Goal: Check status: Check status

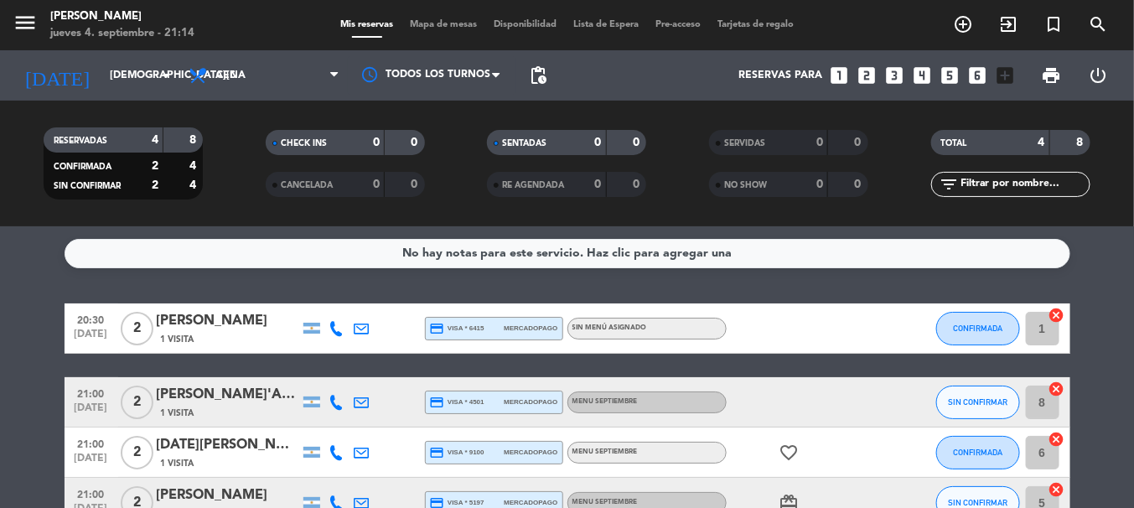
scroll to position [65, 0]
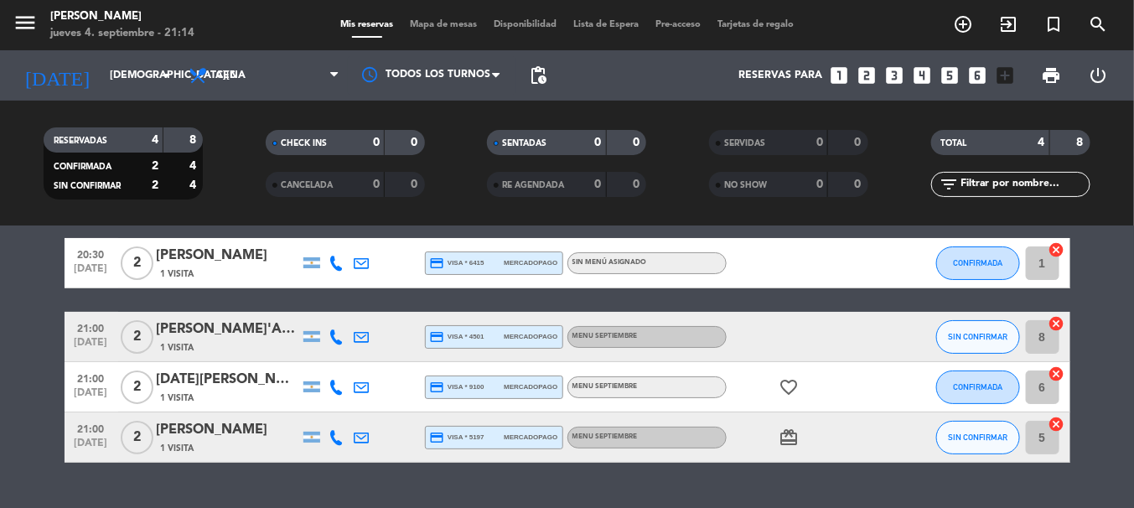
click at [333, 335] on icon at bounding box center [336, 336] width 15 height 15
click at [345, 303] on span "content_paste" at bounding box center [351, 309] width 13 height 13
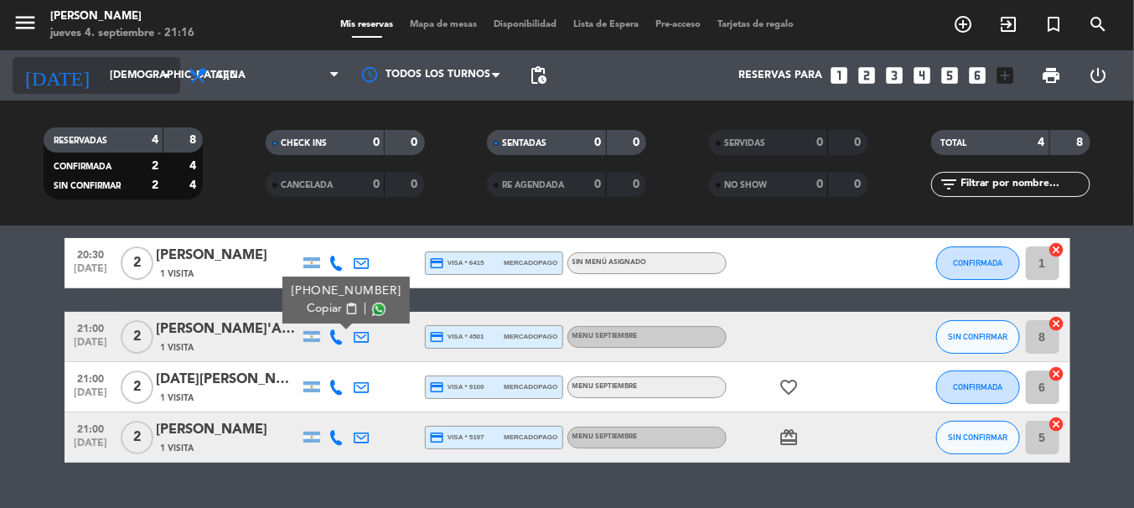
click at [168, 77] on icon "arrow_drop_down" at bounding box center [166, 75] width 20 height 20
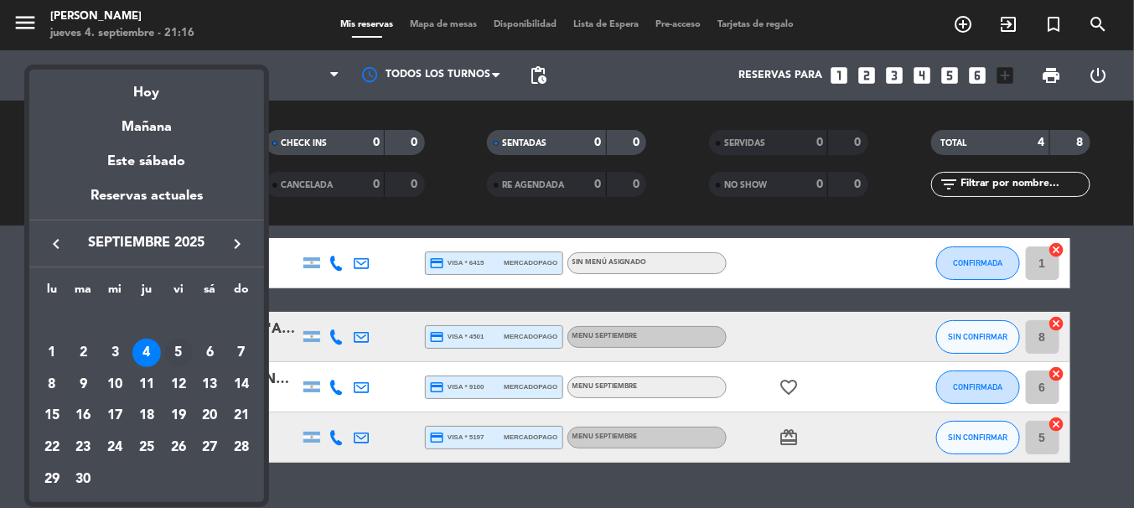
click at [174, 345] on div "5" at bounding box center [178, 353] width 28 height 28
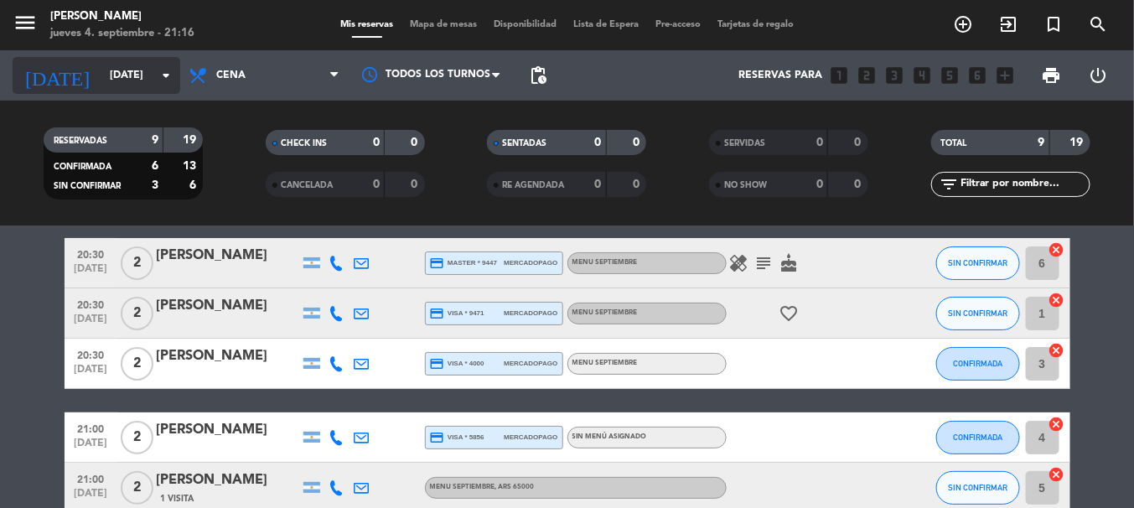
click at [158, 87] on input "[DATE]" at bounding box center [172, 75] width 142 height 28
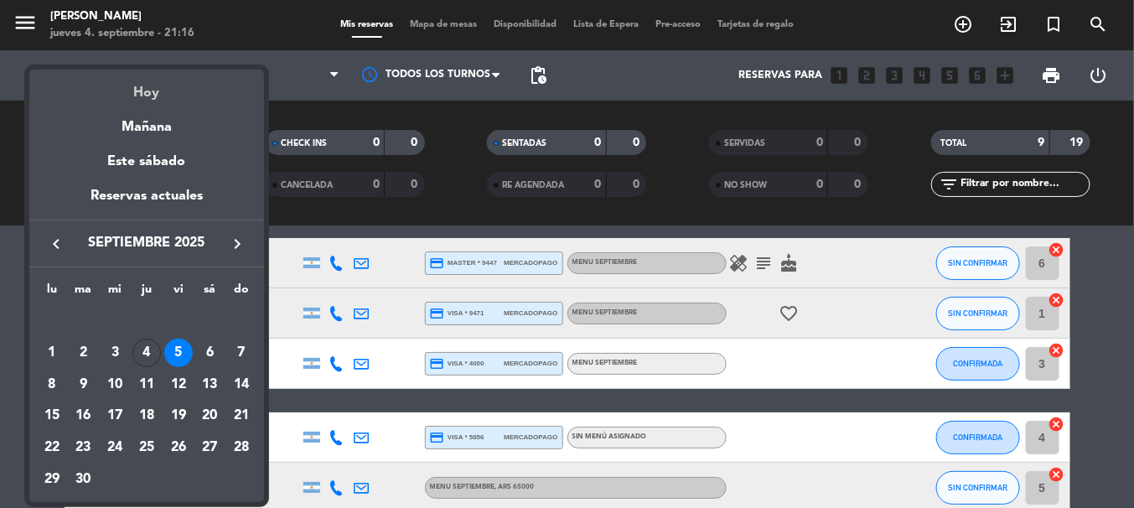
click at [151, 96] on div "Hoy" at bounding box center [146, 87] width 235 height 34
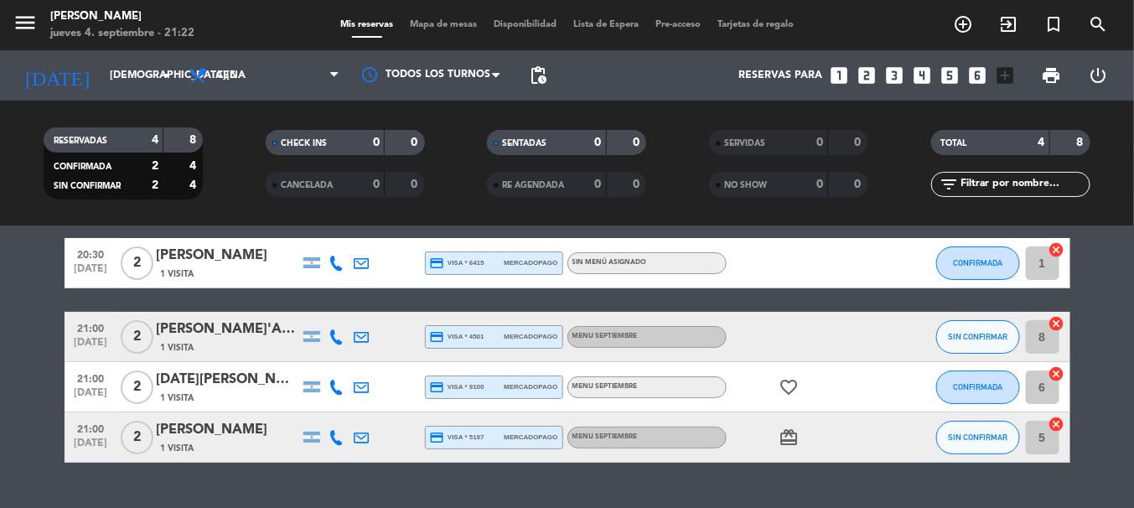
click at [54, 279] on bookings-row "20:30 [DATE] 2 [PERSON_NAME] 1 Visita credit_card visa * 6415 mercadopago Sin m…" at bounding box center [567, 350] width 1134 height 225
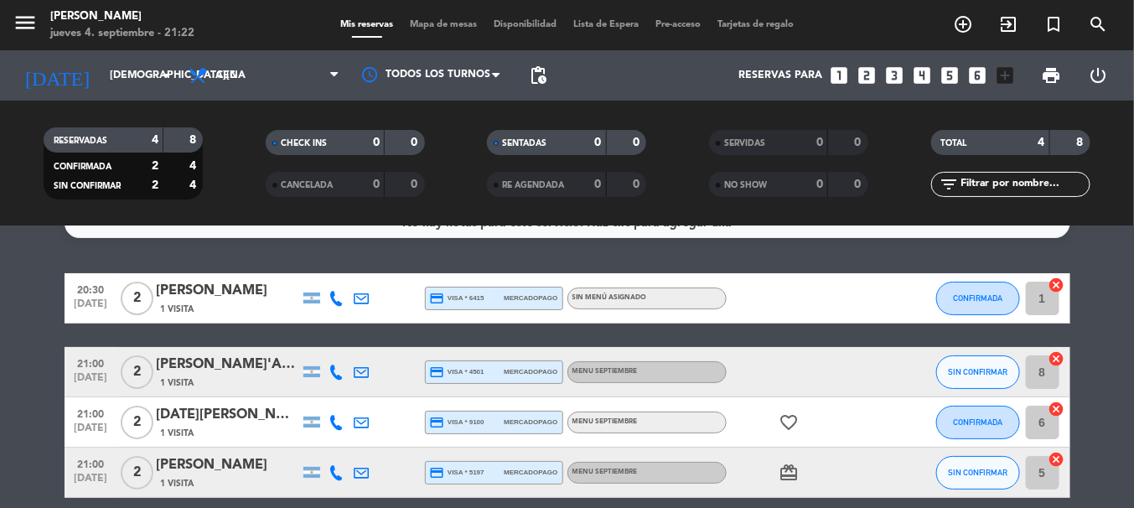
scroll to position [0, 0]
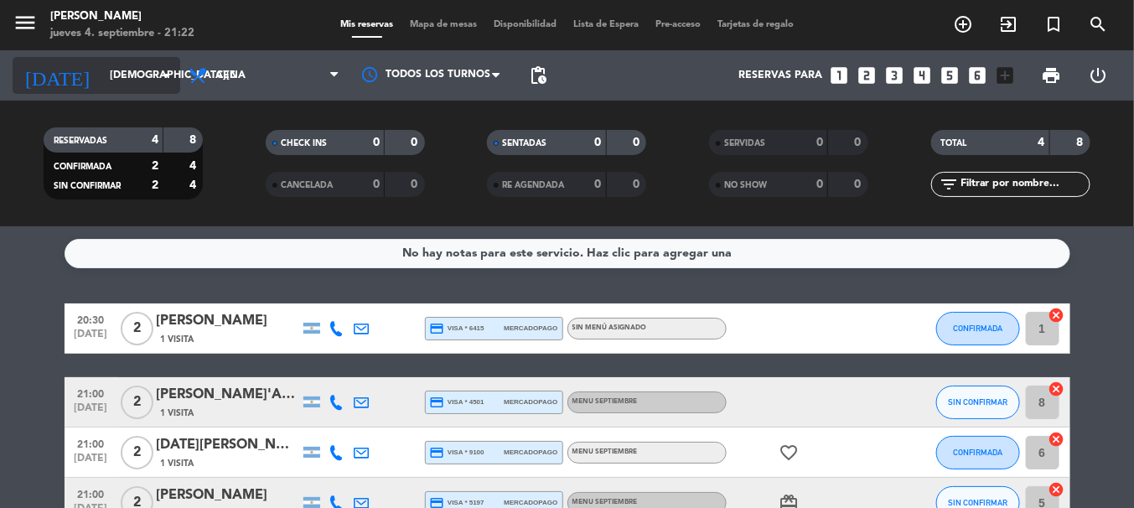
click at [103, 65] on input "[DEMOGRAPHIC_DATA][DATE]" at bounding box center [172, 75] width 142 height 28
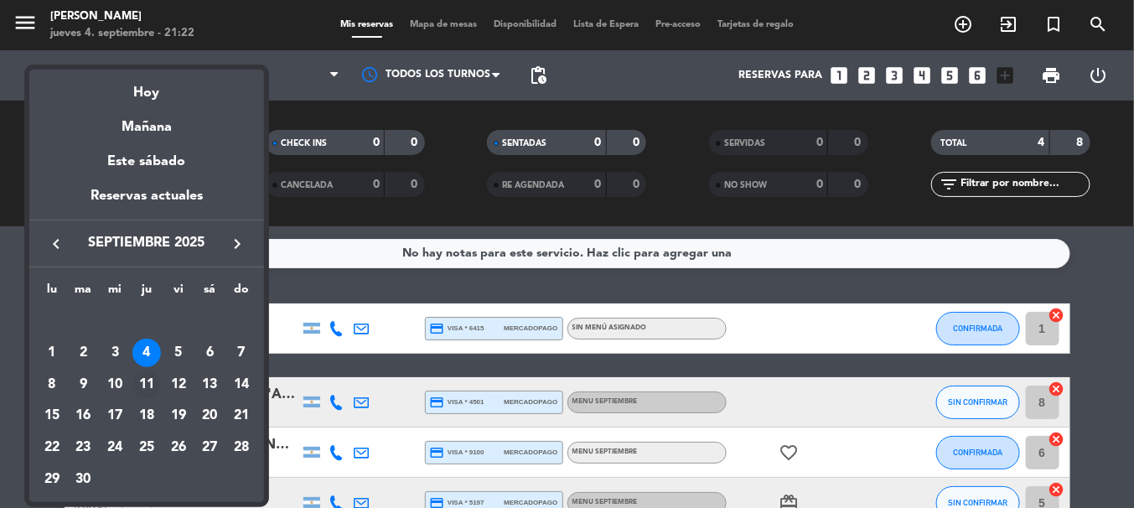
click at [152, 381] on div "11" at bounding box center [146, 384] width 28 height 28
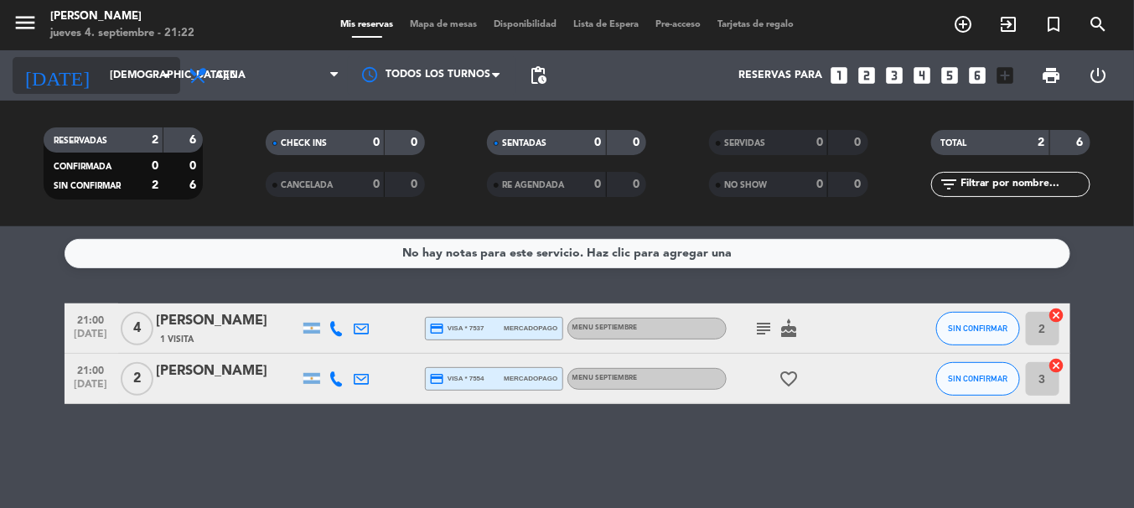
click at [157, 71] on icon "arrow_drop_down" at bounding box center [166, 75] width 20 height 20
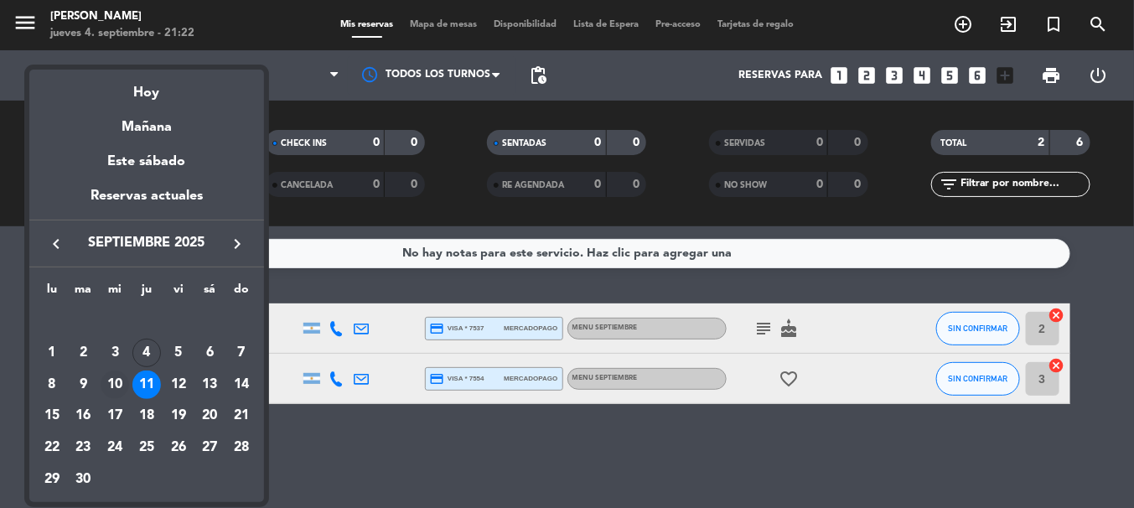
click at [117, 382] on div "10" at bounding box center [115, 384] width 28 height 28
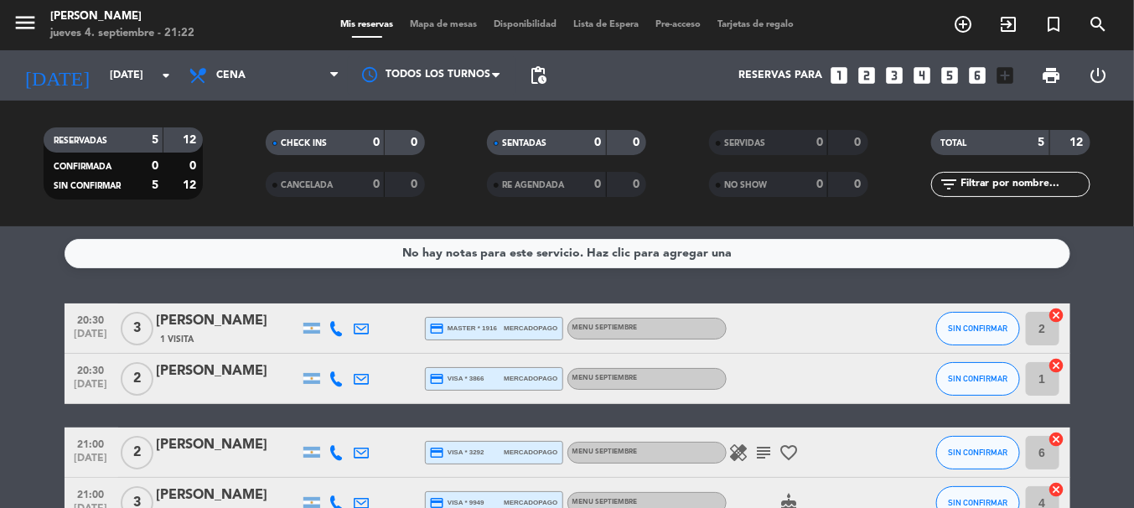
click at [55, 381] on bookings-row "20:30 [DATE] 3 [PERSON_NAME] 1 Visita credit_card master * 1916 mercadopago MEN…" at bounding box center [567, 452] width 1134 height 298
click at [127, 80] on input "[DATE]" at bounding box center [172, 75] width 142 height 28
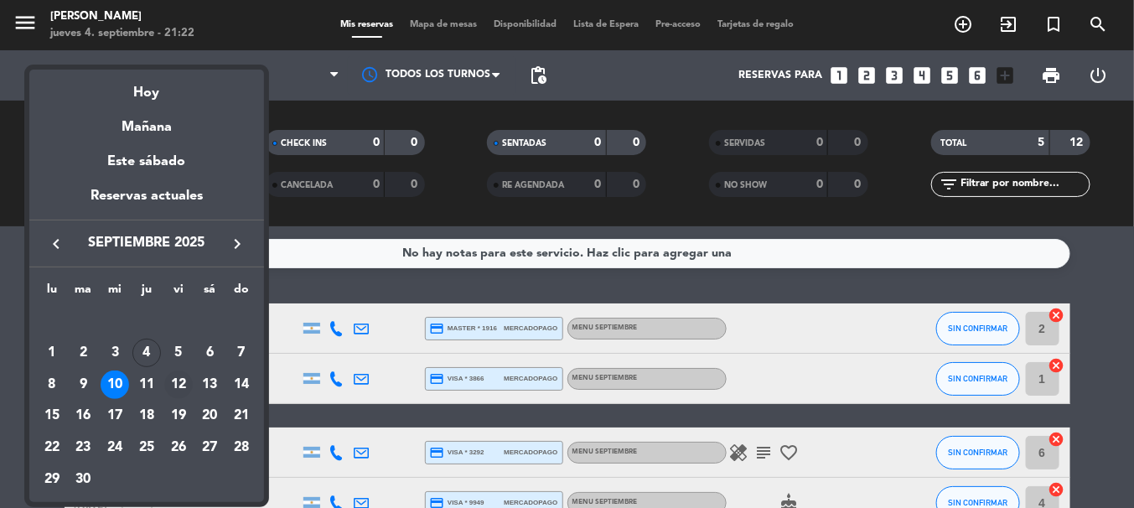
click at [176, 384] on div "12" at bounding box center [178, 384] width 28 height 28
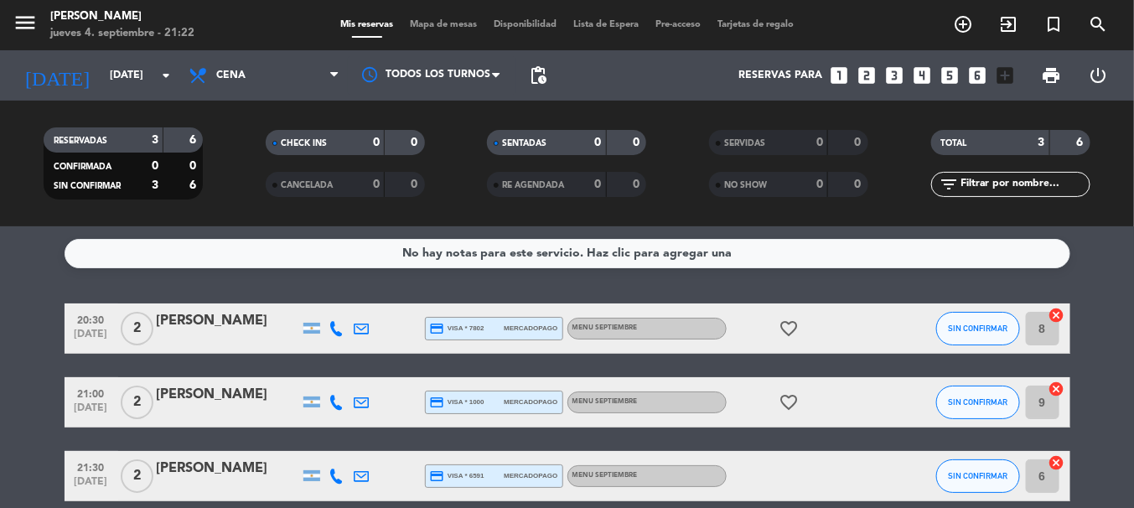
click at [186, 372] on div "20:30 [DATE] 2 [PERSON_NAME] credit_card visa * 7802 mercadopago MENU SEPTIEMBR…" at bounding box center [568, 402] width 1006 height 198
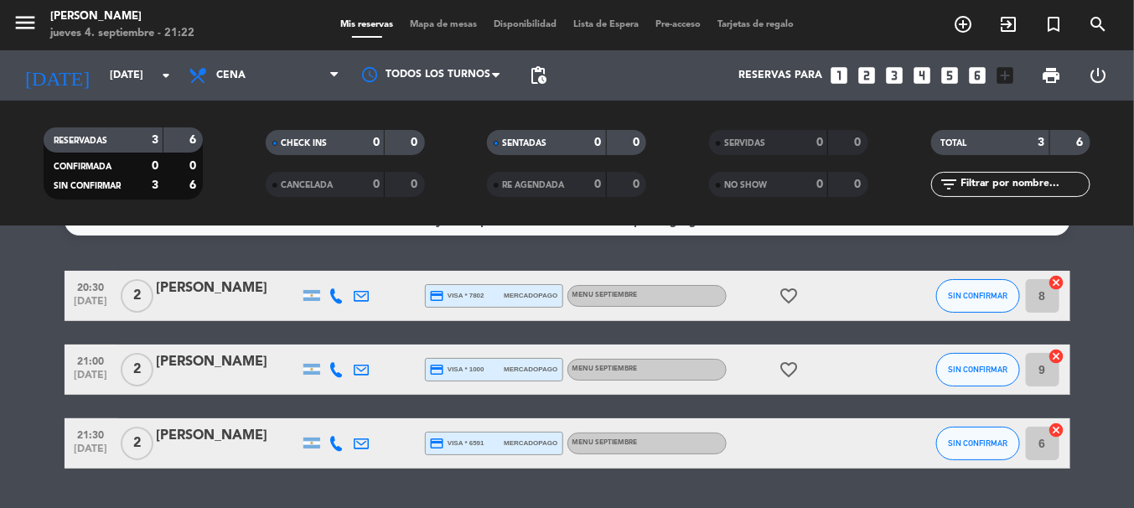
scroll to position [76, 0]
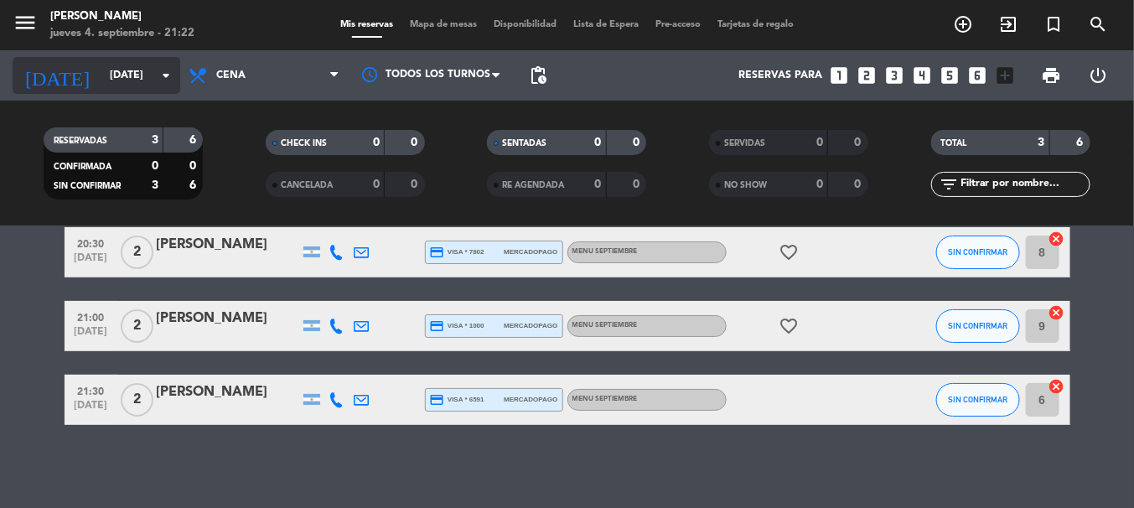
click at [158, 75] on icon "arrow_drop_down" at bounding box center [166, 75] width 20 height 20
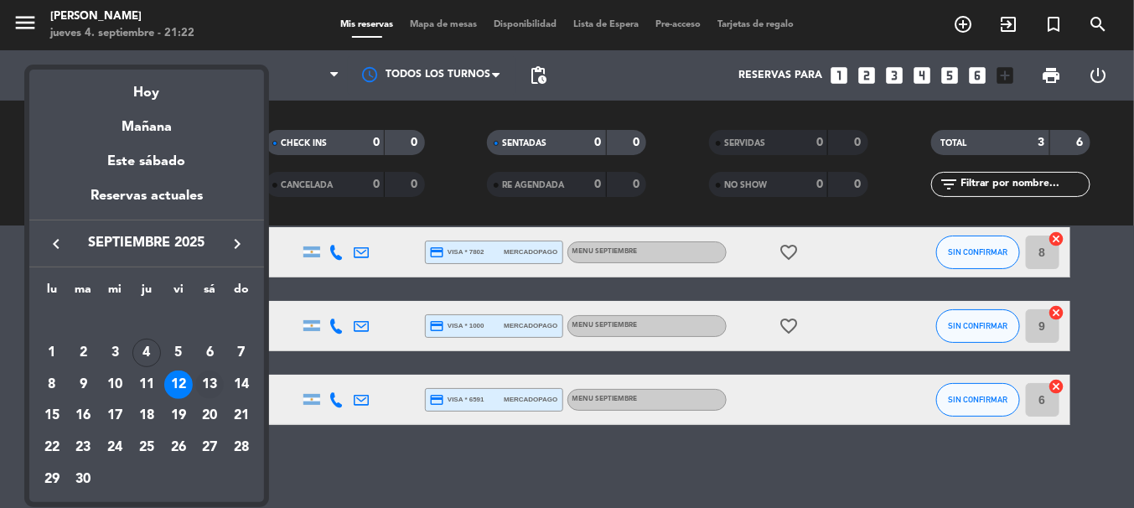
click at [206, 385] on div "13" at bounding box center [209, 384] width 28 height 28
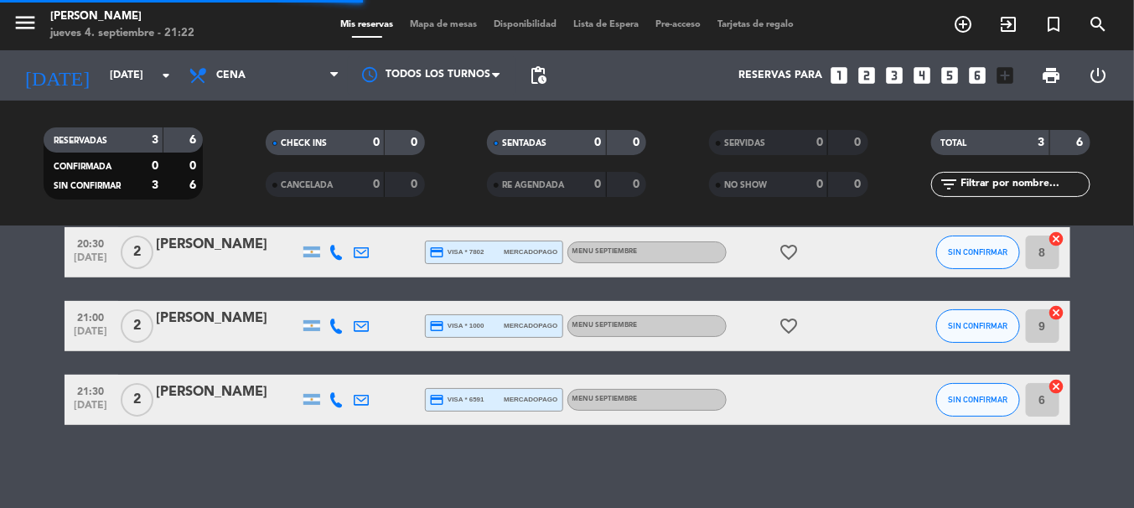
scroll to position [0, 0]
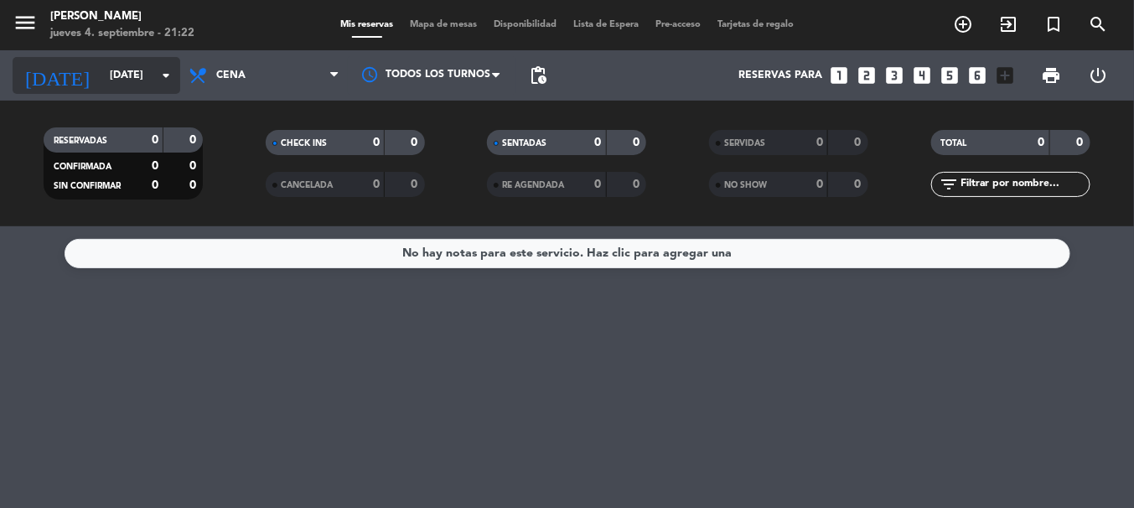
click at [149, 79] on input "[DATE]" at bounding box center [172, 75] width 142 height 28
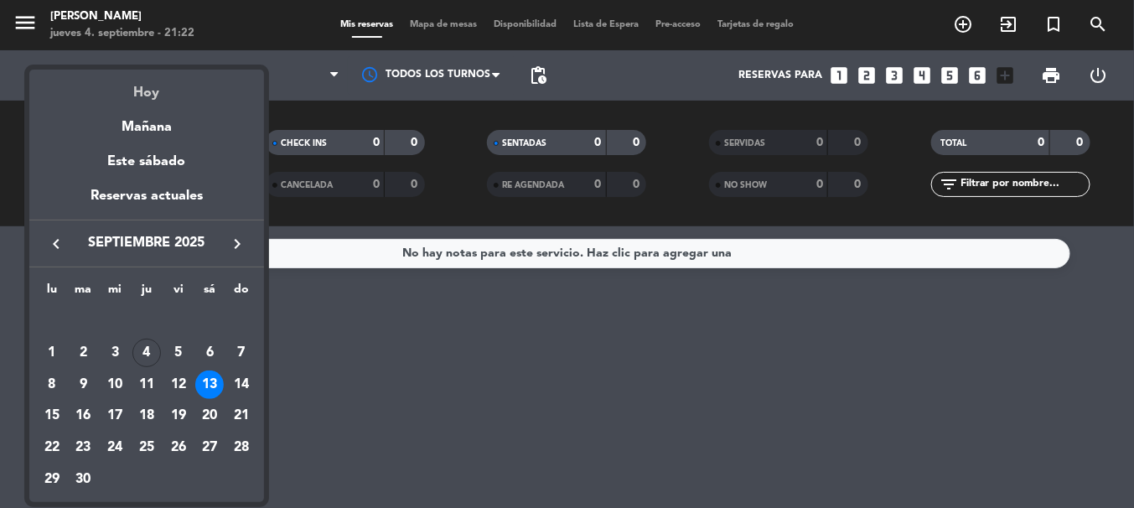
click at [146, 96] on div "Hoy" at bounding box center [146, 87] width 235 height 34
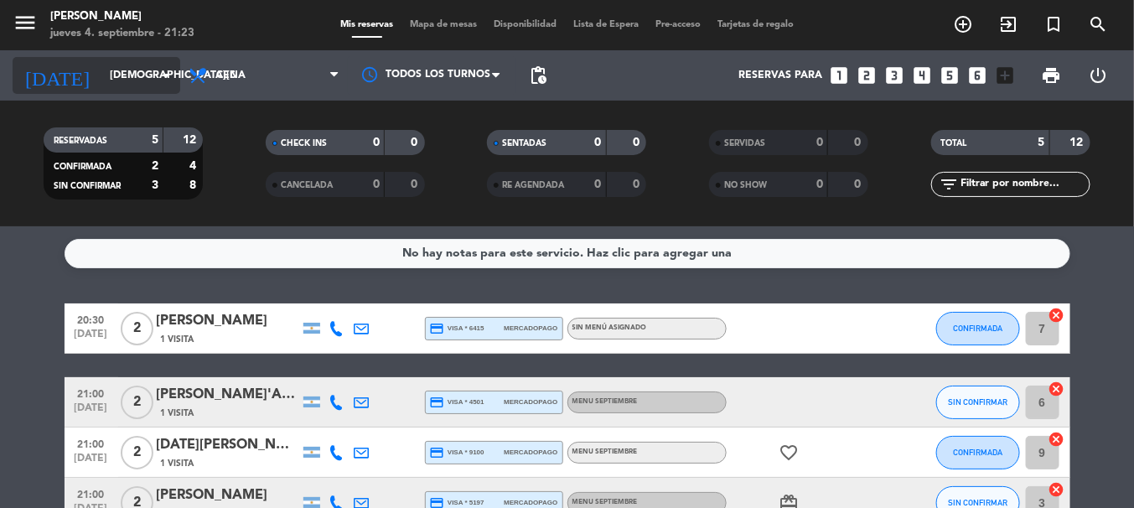
click at [156, 73] on icon "arrow_drop_down" at bounding box center [166, 75] width 20 height 20
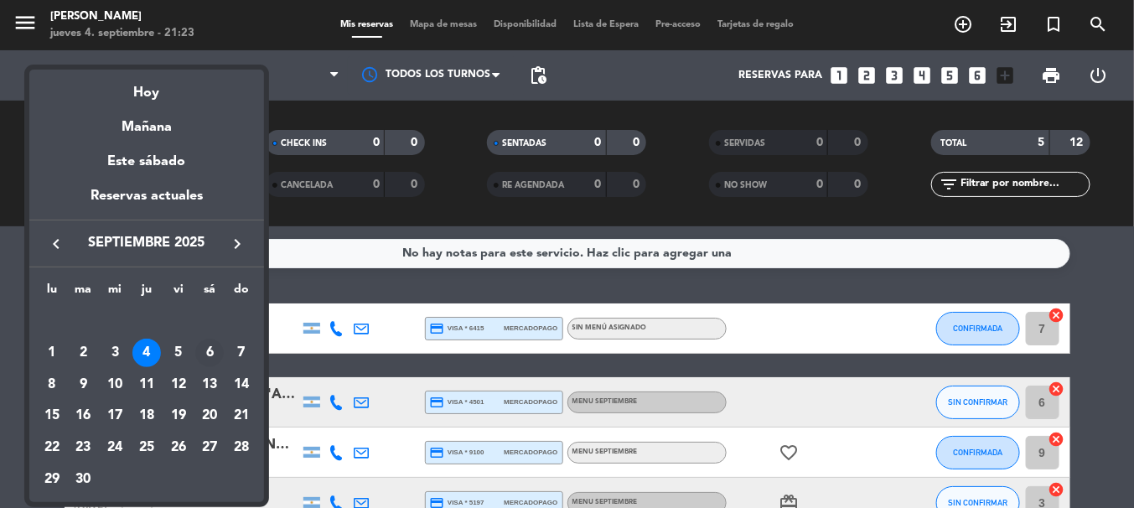
click at [208, 352] on div "6" at bounding box center [209, 353] width 28 height 28
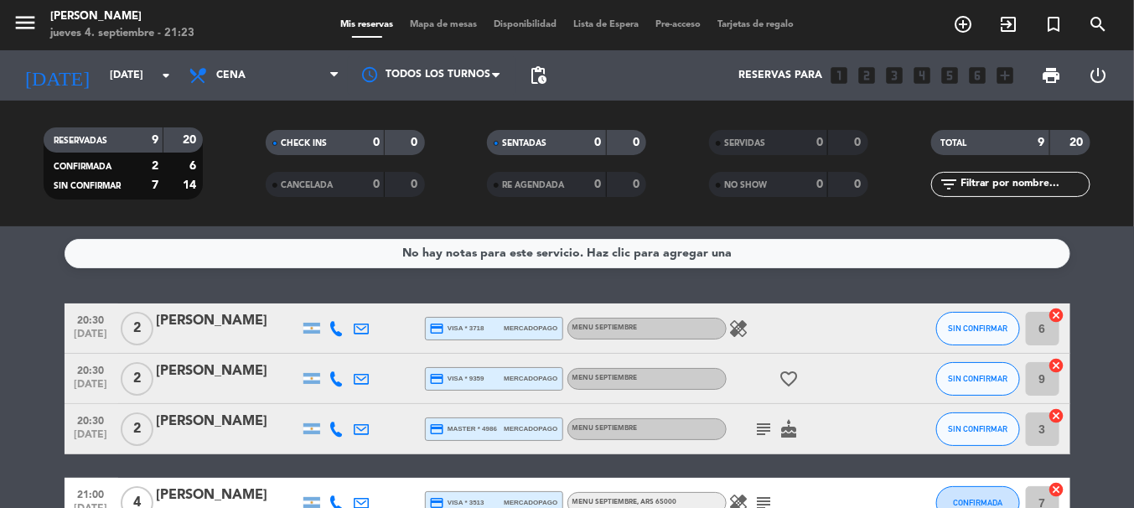
click at [131, 294] on div "No hay notas para este servicio. Haz clic para agregar una 20:30 [DATE] 2 [PERS…" at bounding box center [567, 367] width 1134 height 282
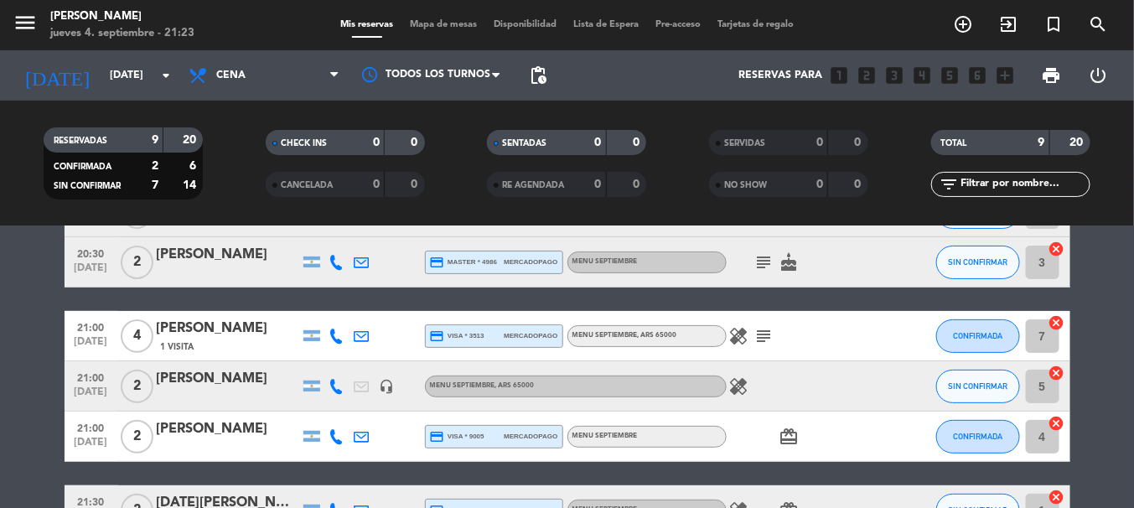
scroll to position [165, 0]
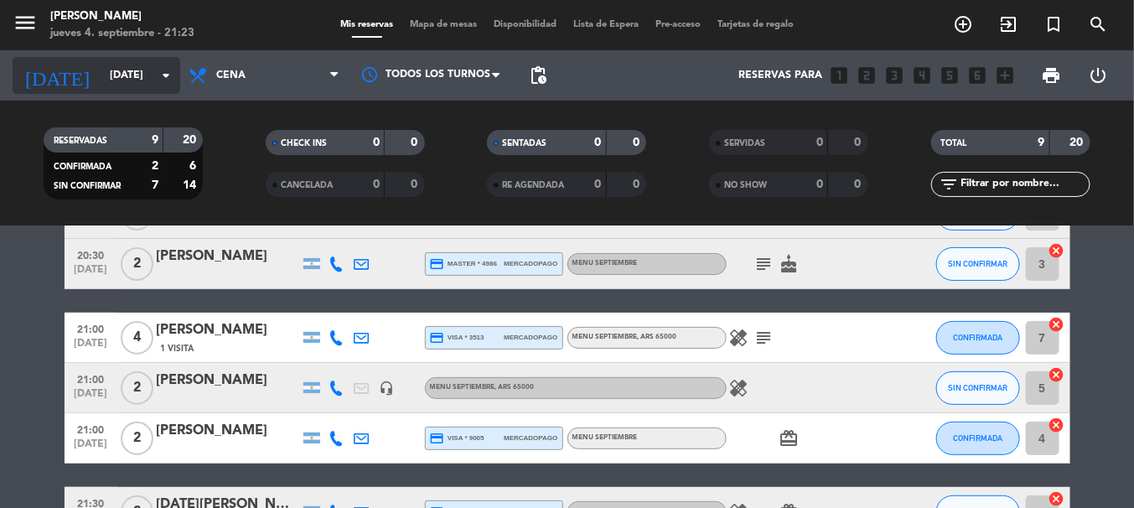
click at [151, 74] on input "[DATE]" at bounding box center [172, 75] width 142 height 28
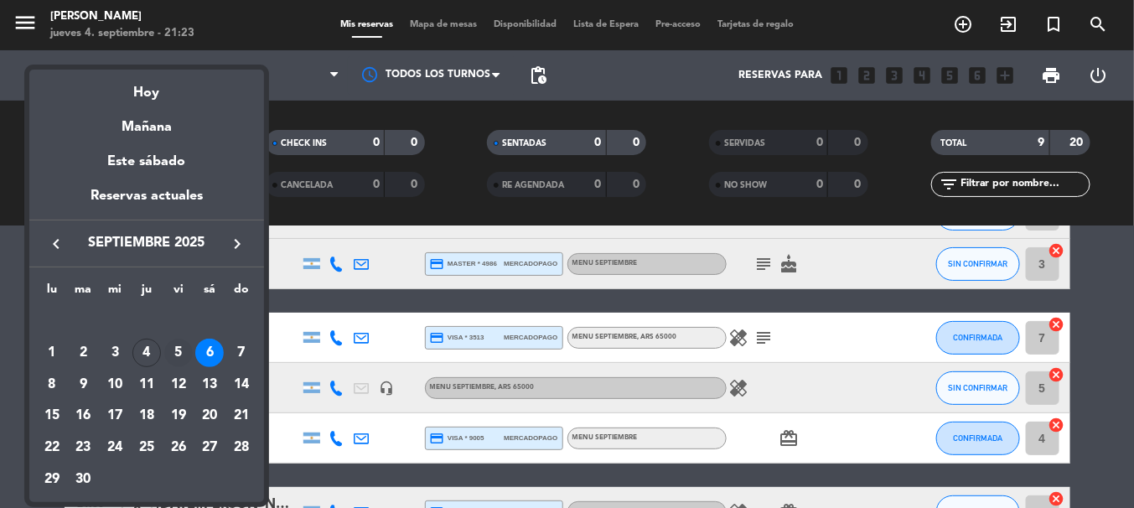
click at [180, 352] on div "5" at bounding box center [178, 353] width 28 height 28
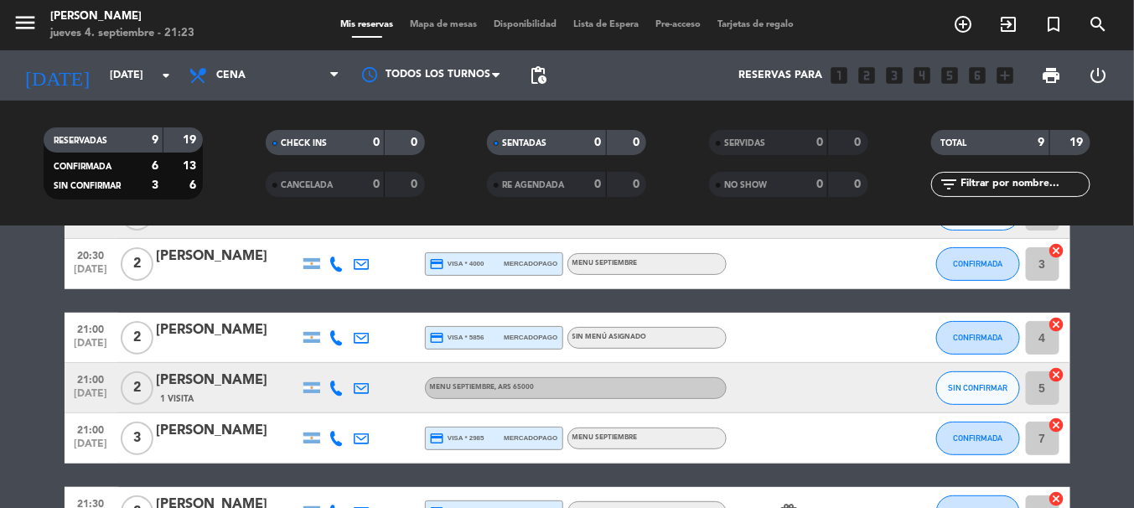
click at [58, 293] on bookings-row "20:30 [DATE] 2 [PERSON_NAME] credit_card master * 9447 mercadopago MENU SEPTIEM…" at bounding box center [567, 388] width 1134 height 500
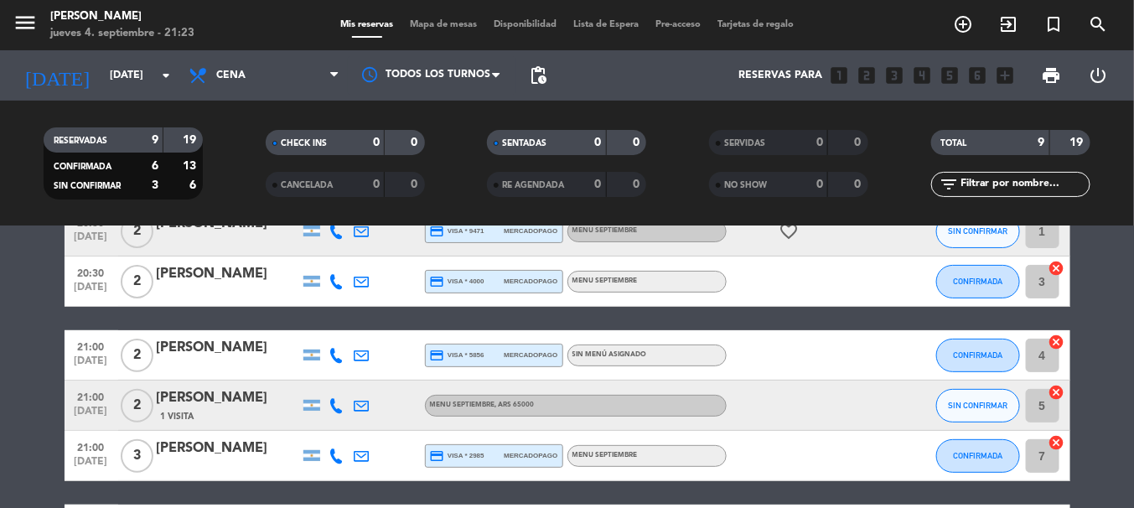
scroll to position [0, 0]
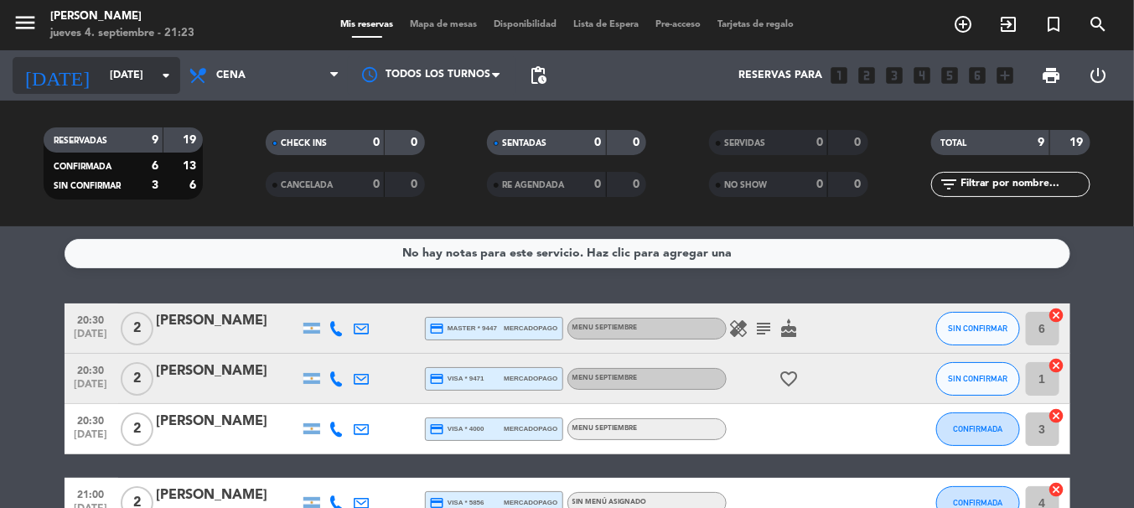
click at [122, 88] on input "[DATE]" at bounding box center [172, 75] width 142 height 28
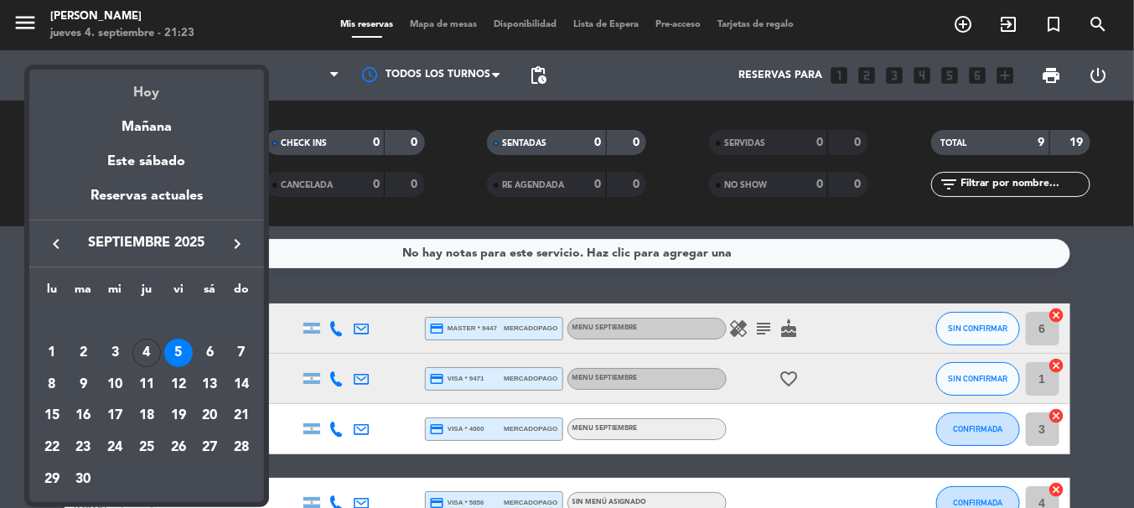
click at [140, 90] on div "Hoy" at bounding box center [146, 87] width 235 height 34
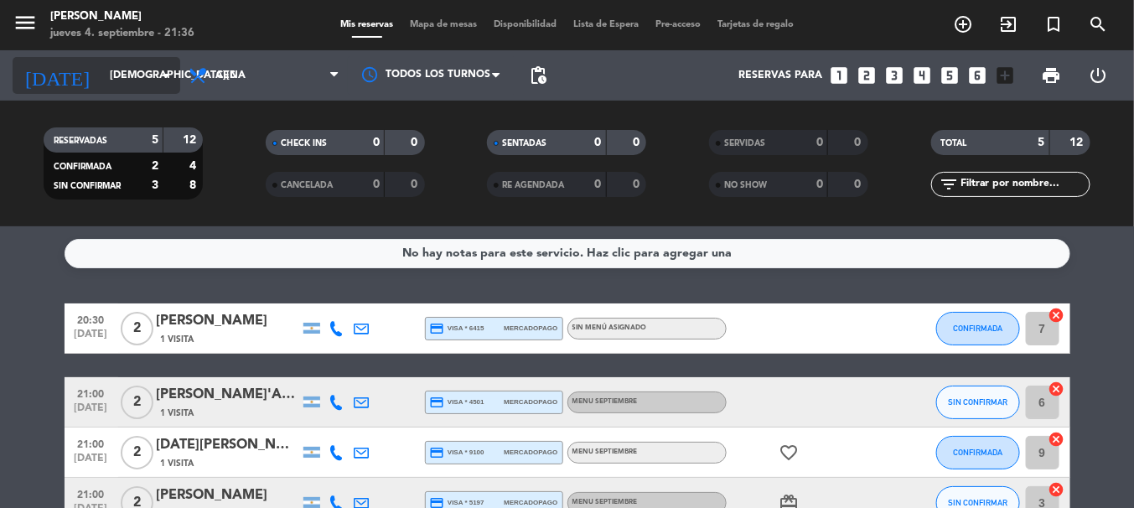
click at [142, 70] on input "[DEMOGRAPHIC_DATA][DATE]" at bounding box center [172, 75] width 142 height 28
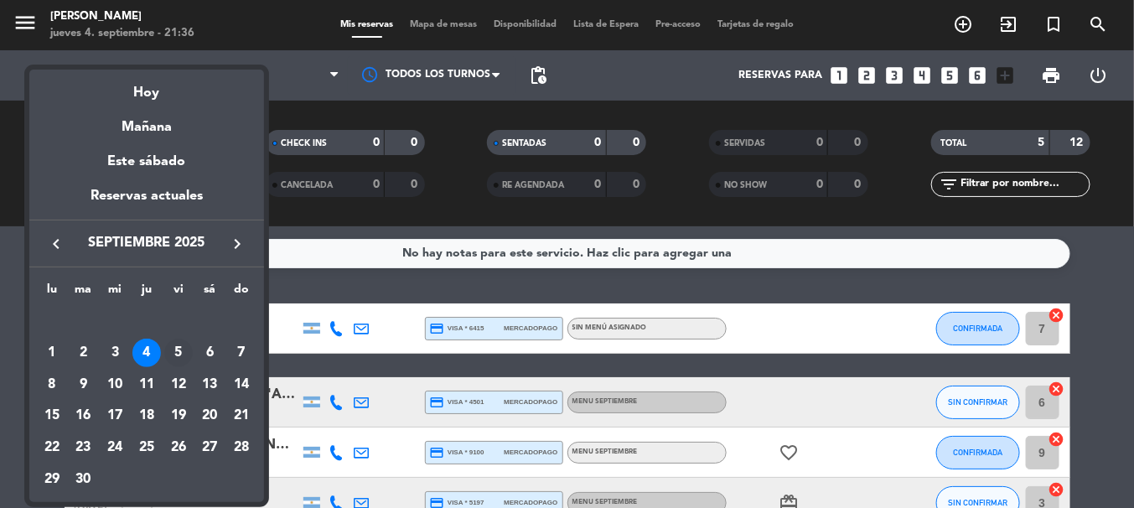
click at [183, 353] on div "5" at bounding box center [178, 353] width 28 height 28
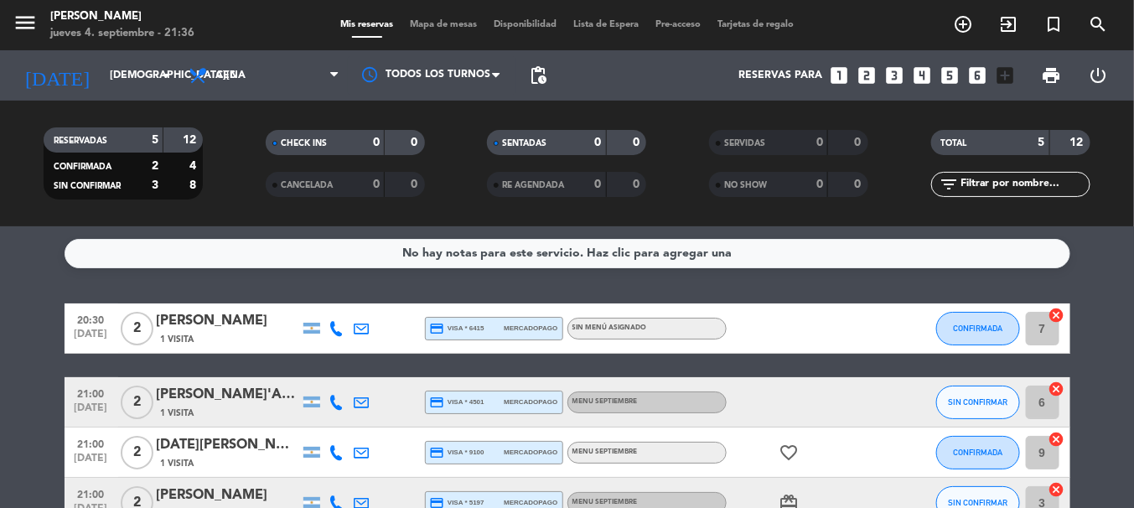
type input "[DATE]"
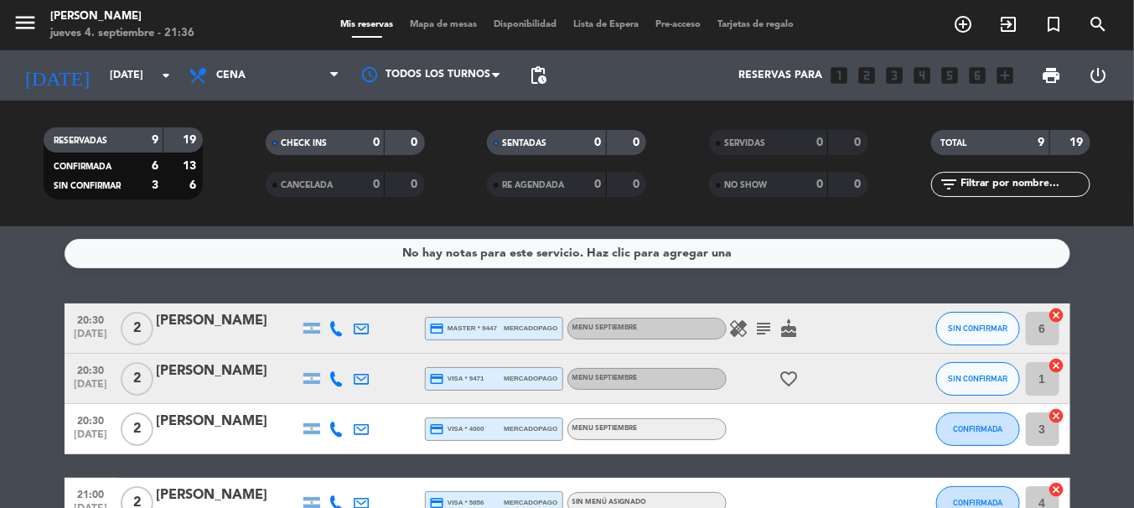
click at [738, 321] on icon "healing" at bounding box center [739, 329] width 20 height 20
click at [762, 327] on icon "subject" at bounding box center [764, 329] width 20 height 20
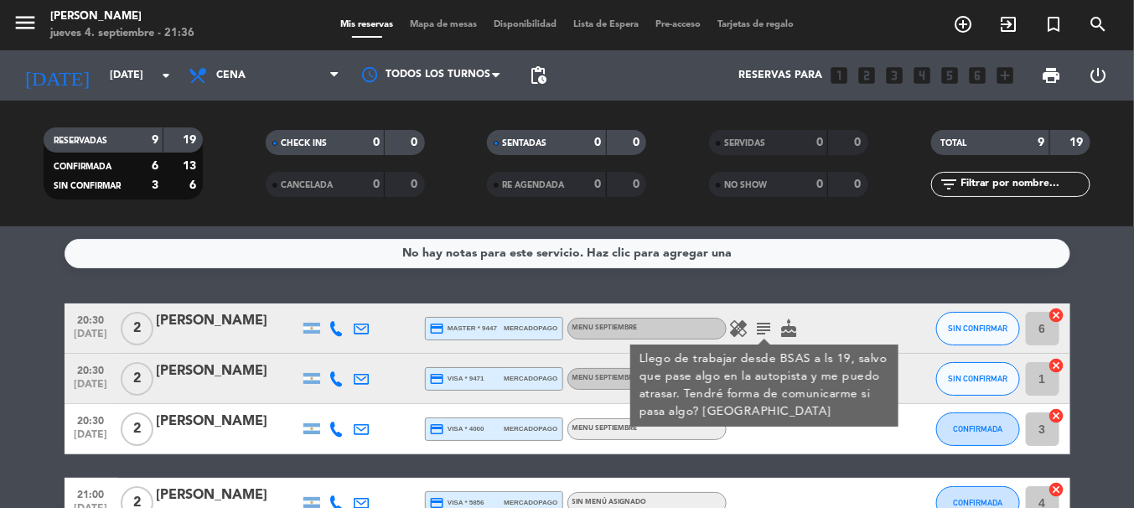
click at [784, 331] on icon "cake" at bounding box center [790, 329] width 20 height 20
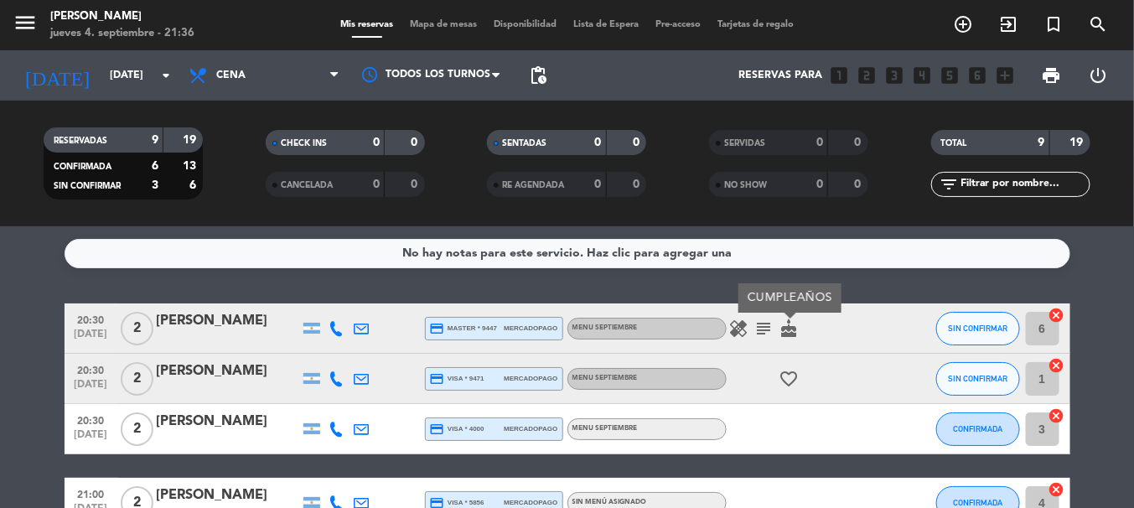
click at [406, 348] on div at bounding box center [412, 327] width 25 height 49
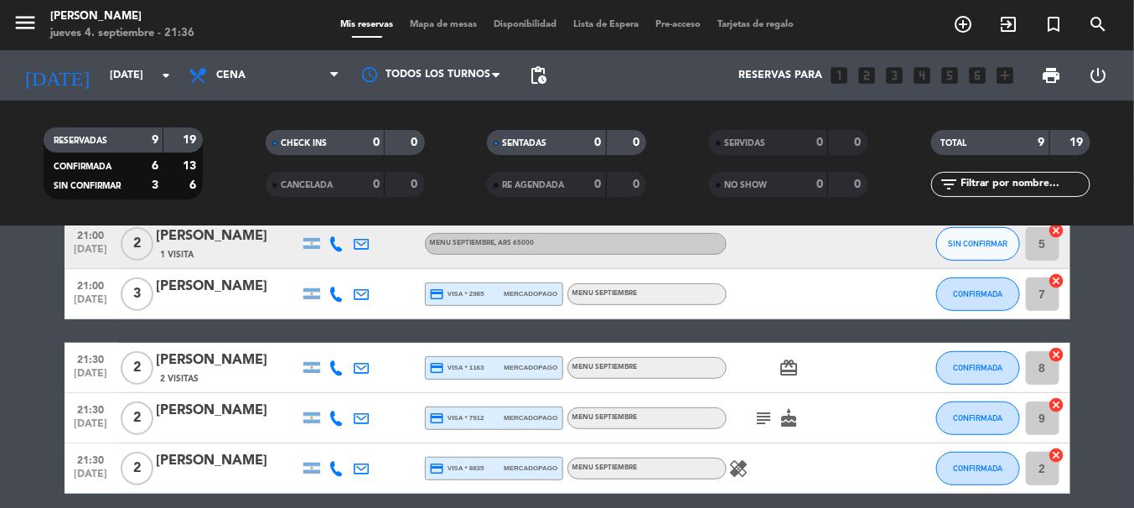
scroll to position [330, 0]
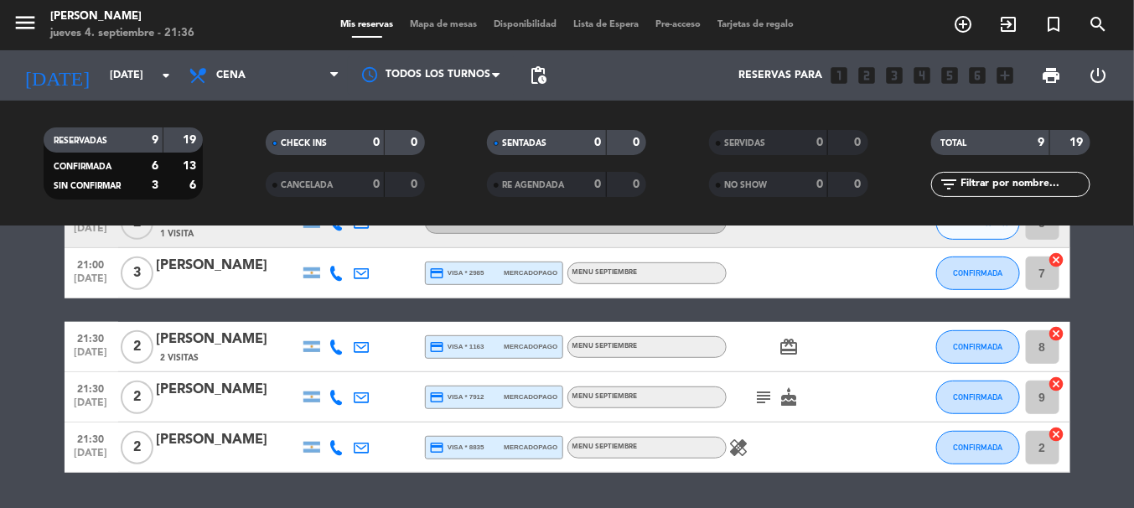
click at [759, 402] on icon "subject" at bounding box center [764, 397] width 20 height 20
click at [735, 453] on icon "healing" at bounding box center [739, 448] width 20 height 20
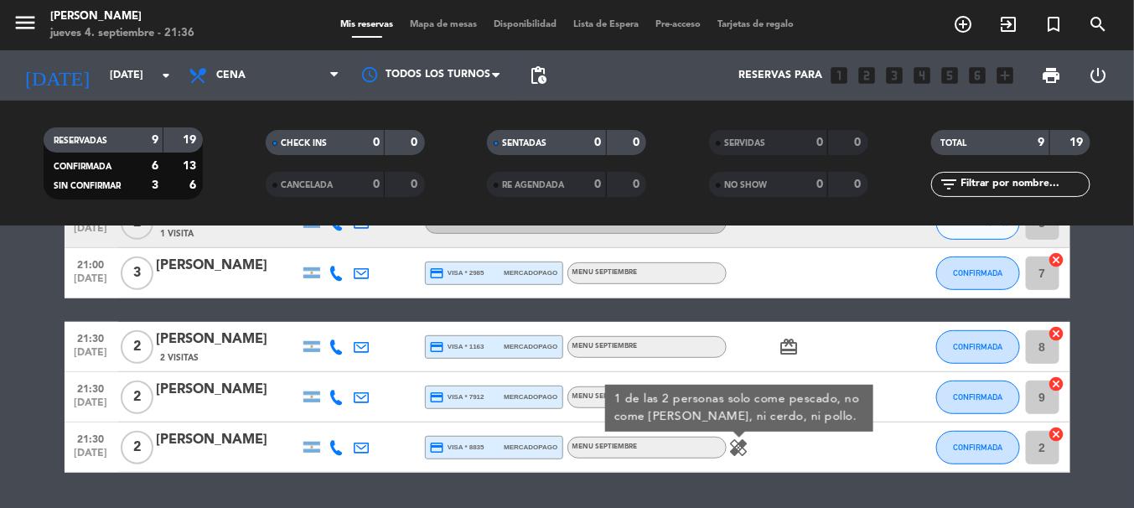
click at [846, 345] on div "card_giftcard" at bounding box center [802, 346] width 151 height 49
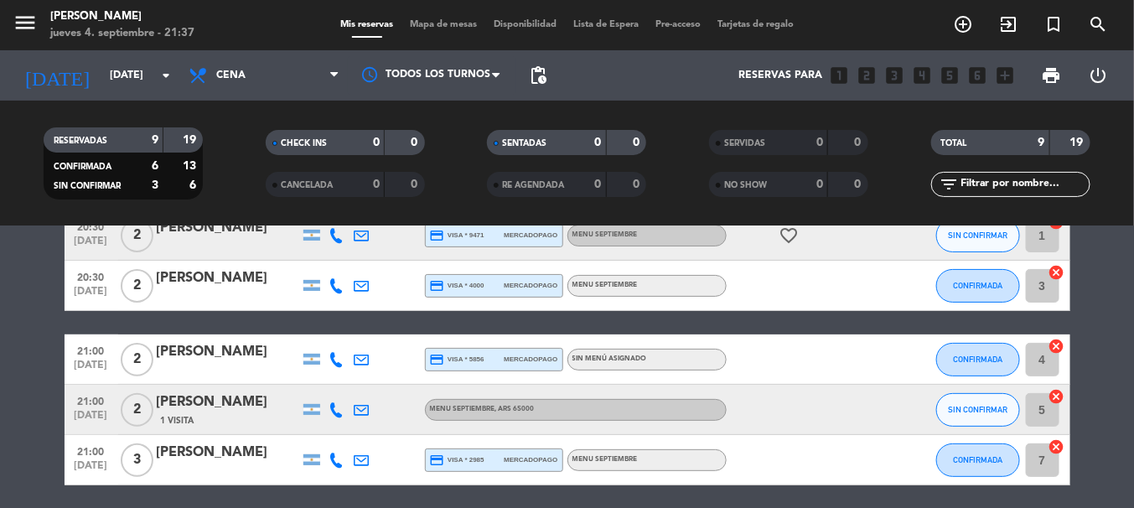
scroll to position [0, 0]
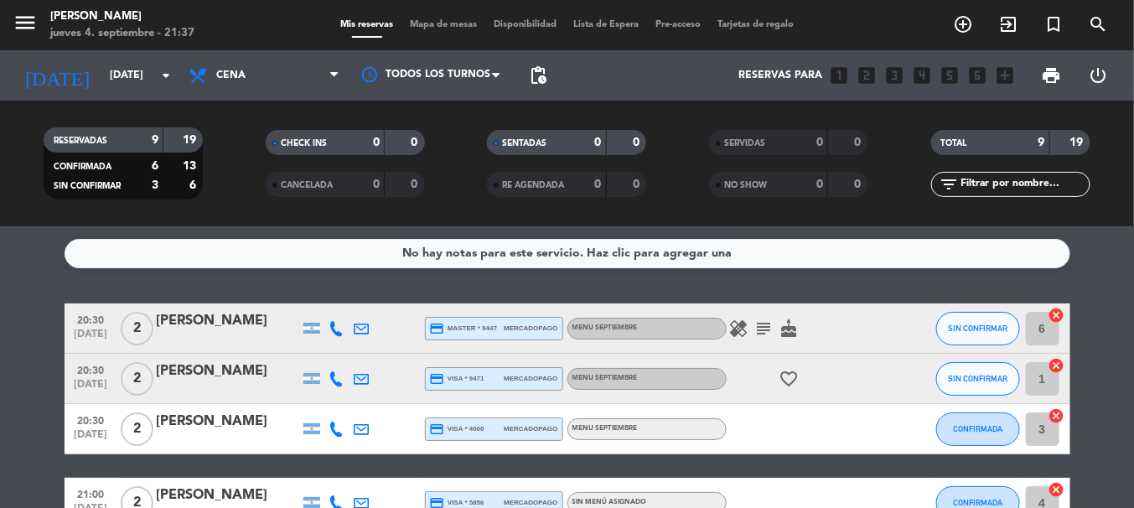
click at [334, 327] on icon at bounding box center [336, 328] width 15 height 15
click at [347, 298] on span "content_paste" at bounding box center [351, 300] width 13 height 13
click at [732, 322] on icon "healing" at bounding box center [739, 329] width 20 height 20
click at [756, 325] on icon "subject" at bounding box center [764, 329] width 20 height 20
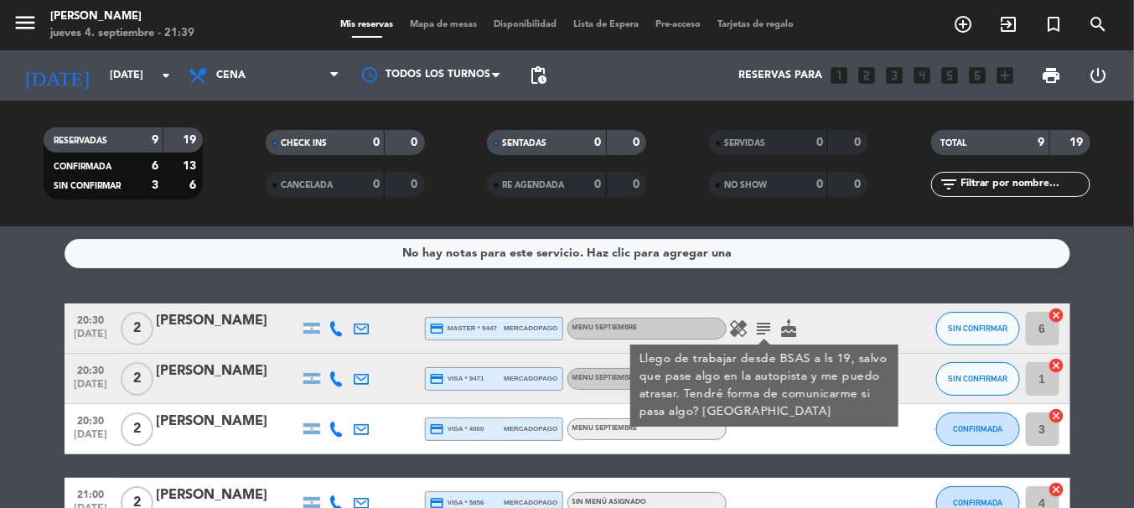
click at [253, 337] on div at bounding box center [228, 339] width 142 height 13
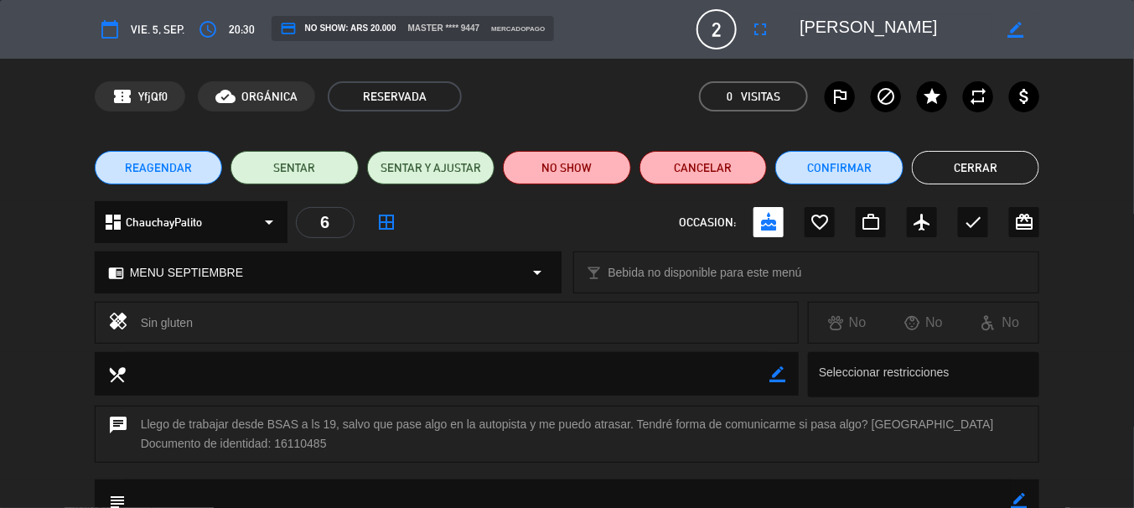
click at [1022, 498] on icon "border_color" at bounding box center [1019, 501] width 16 height 16
click at [983, 493] on textarea at bounding box center [569, 500] width 886 height 43
type textarea "K"
type textarea "LOS DOS CELIACOS CUMPLE EL DOMMINGO"
click at [1015, 502] on icon at bounding box center [1019, 501] width 16 height 16
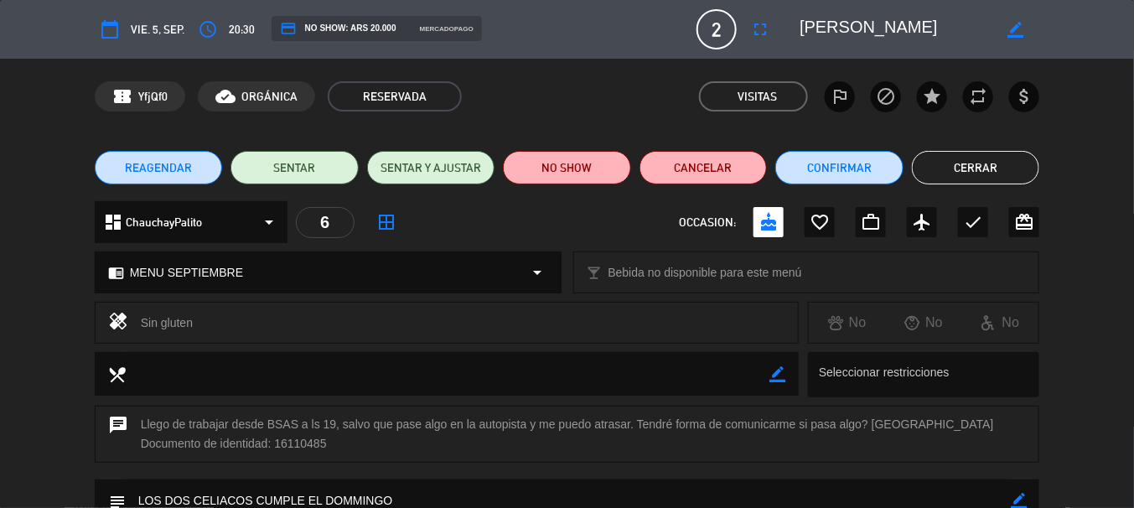
click at [970, 169] on button "Cerrar" at bounding box center [976, 168] width 128 height 34
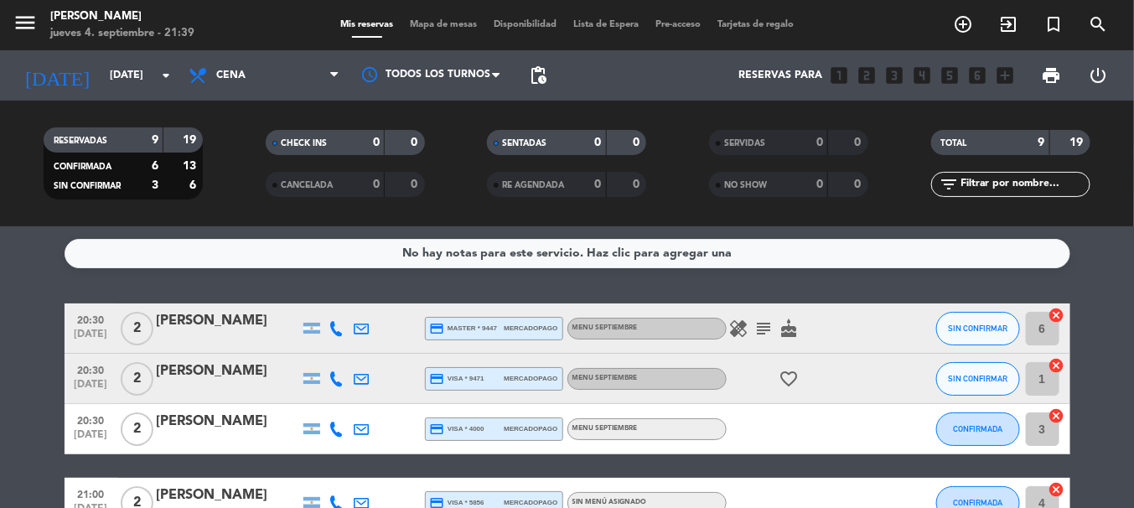
click at [760, 327] on icon "subject" at bounding box center [764, 329] width 20 height 20
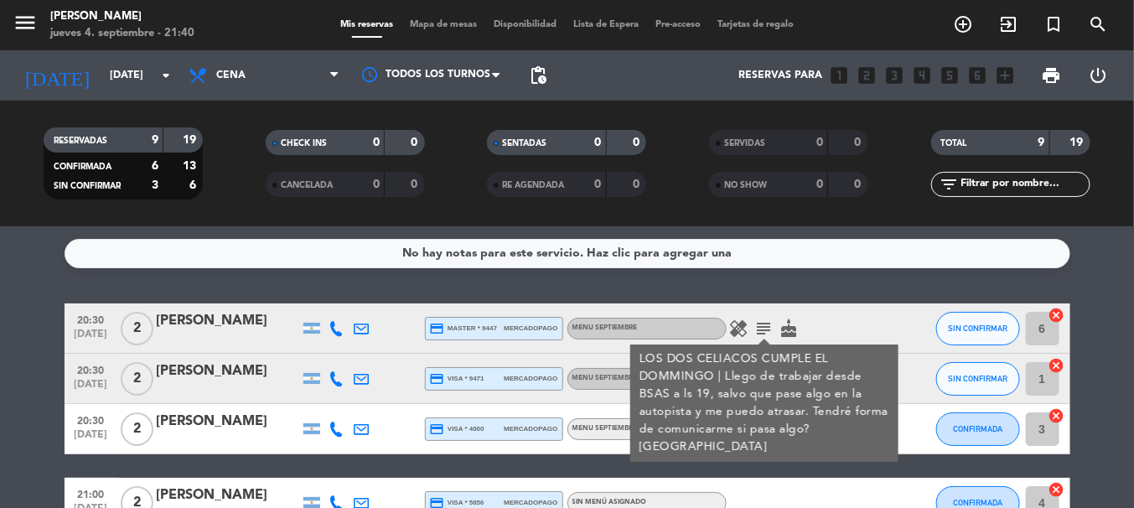
click at [734, 326] on icon "healing" at bounding box center [739, 329] width 20 height 20
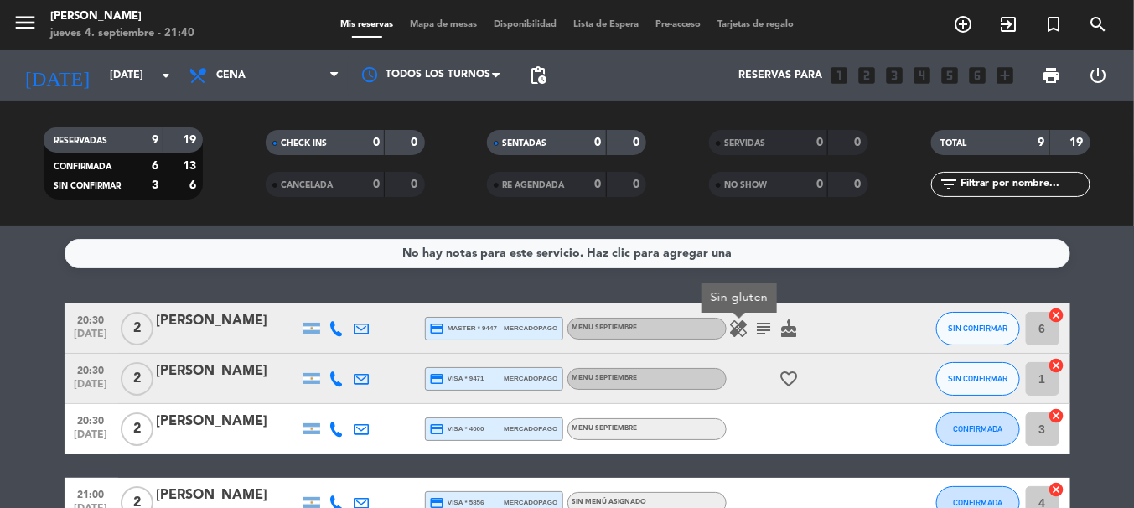
click at [339, 383] on icon at bounding box center [336, 378] width 15 height 15
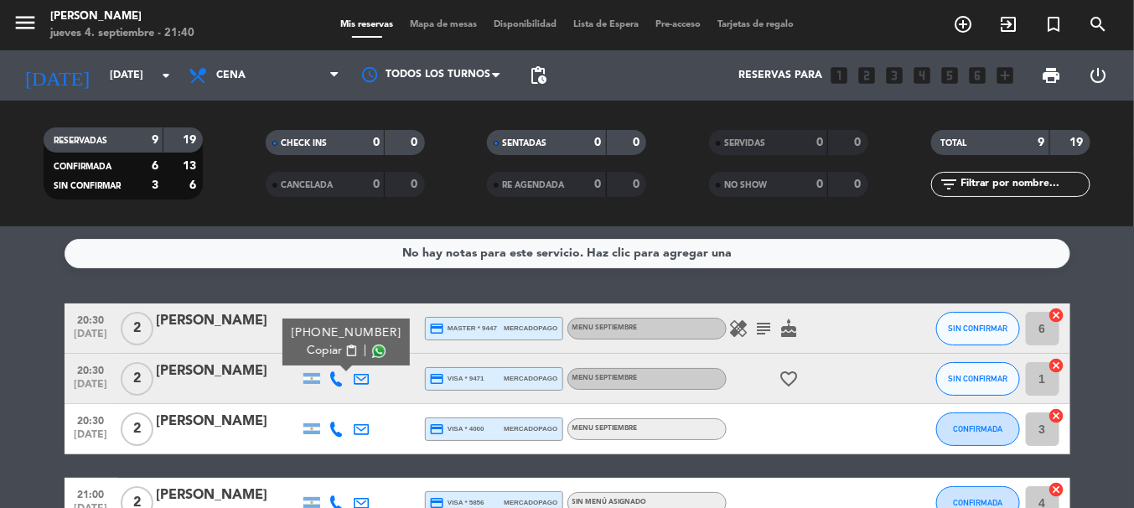
click at [345, 347] on span "content_paste" at bounding box center [351, 351] width 13 height 13
click at [338, 428] on icon at bounding box center [336, 429] width 15 height 15
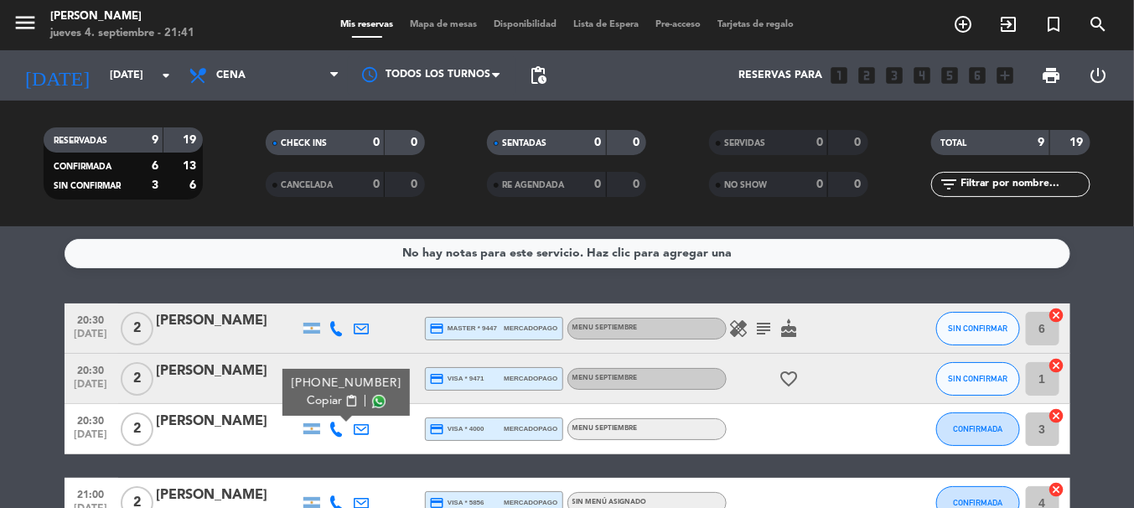
click at [345, 397] on span "content_paste" at bounding box center [351, 401] width 13 height 13
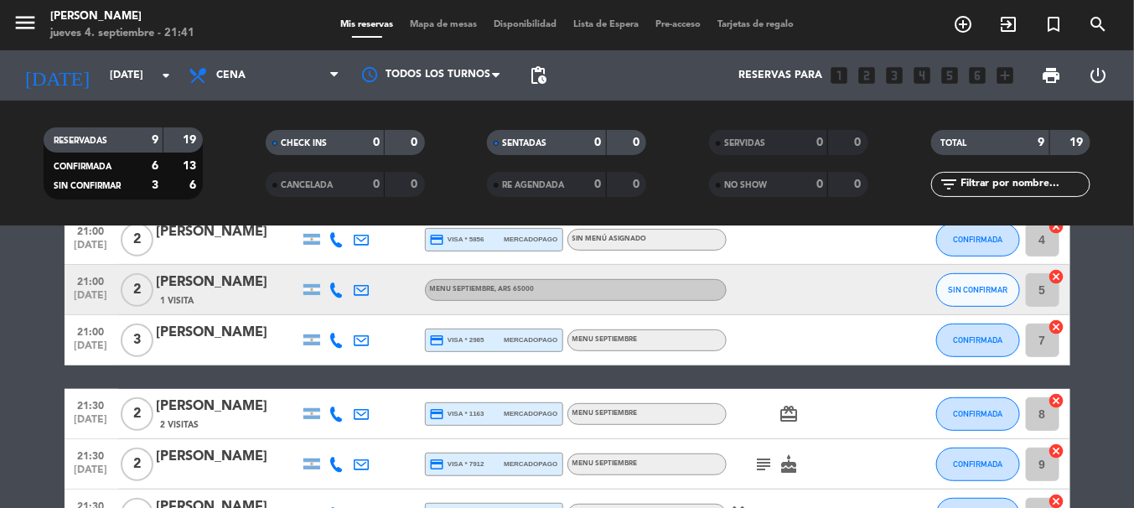
scroll to position [264, 0]
click at [335, 237] on icon at bounding box center [336, 238] width 15 height 15
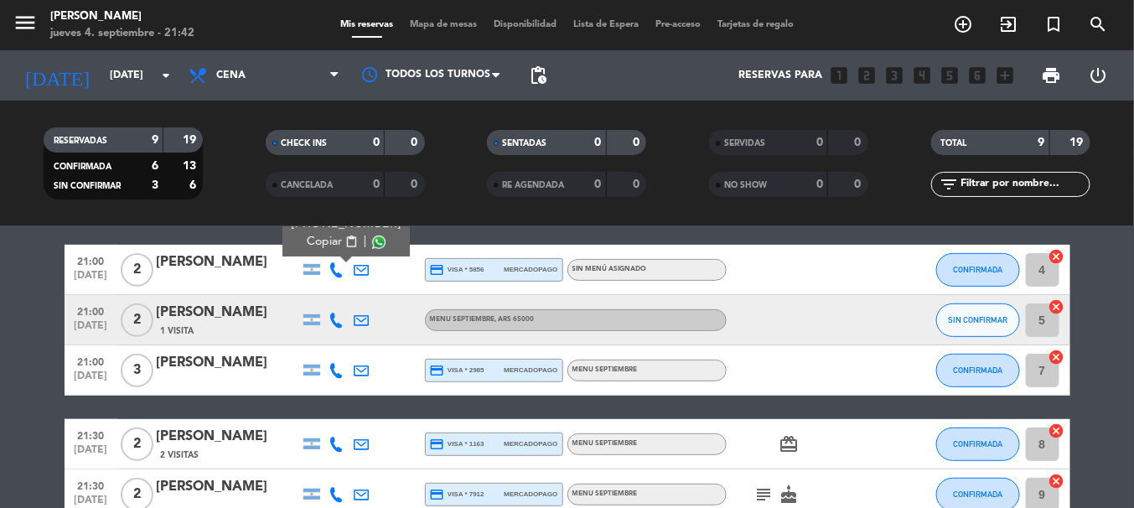
scroll to position [231, 0]
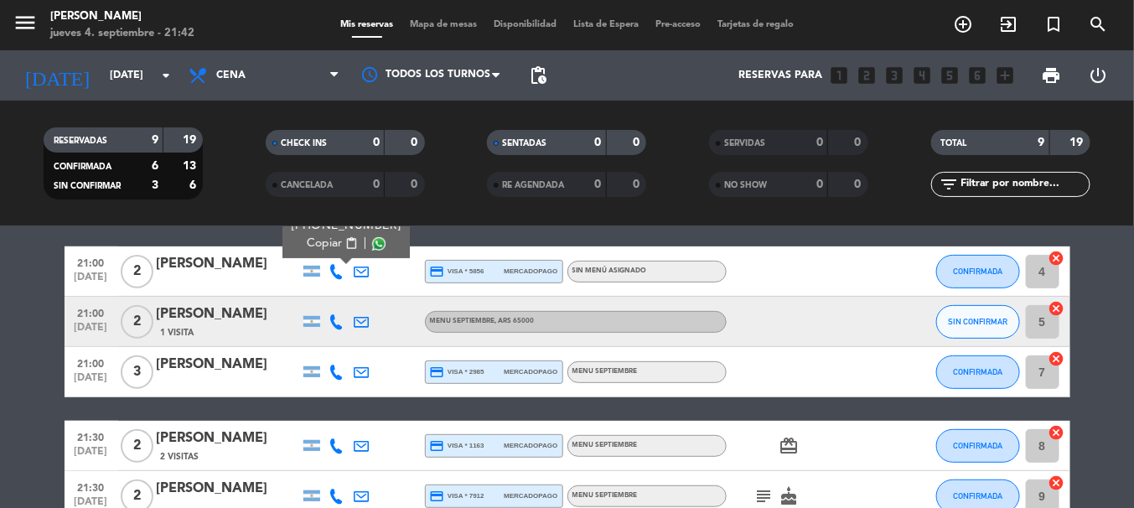
click at [345, 237] on span "content_paste" at bounding box center [351, 243] width 13 height 13
click at [337, 321] on icon at bounding box center [336, 321] width 15 height 15
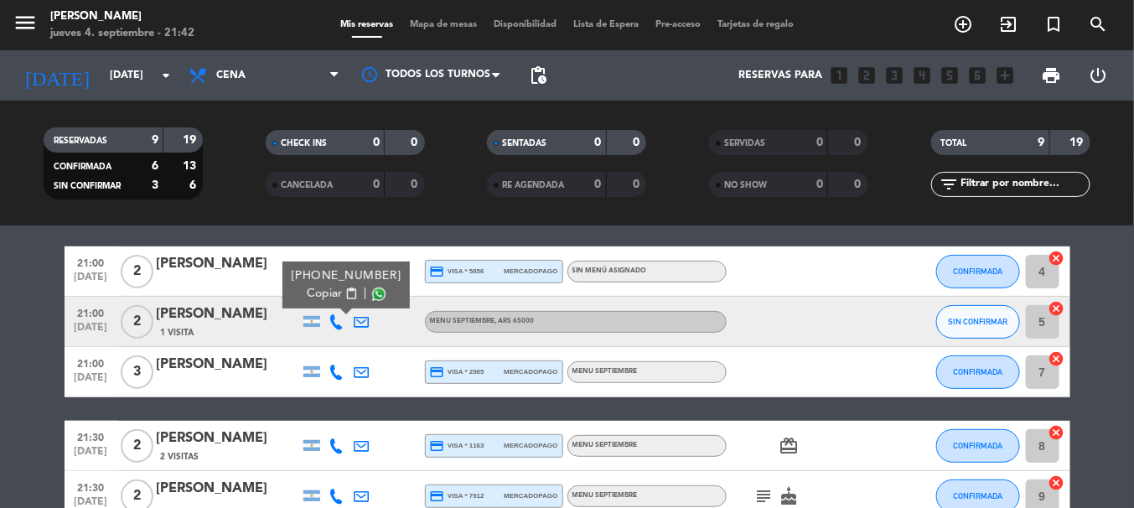
click at [345, 296] on span "content_paste" at bounding box center [351, 294] width 13 height 13
click at [334, 373] on icon at bounding box center [336, 372] width 15 height 15
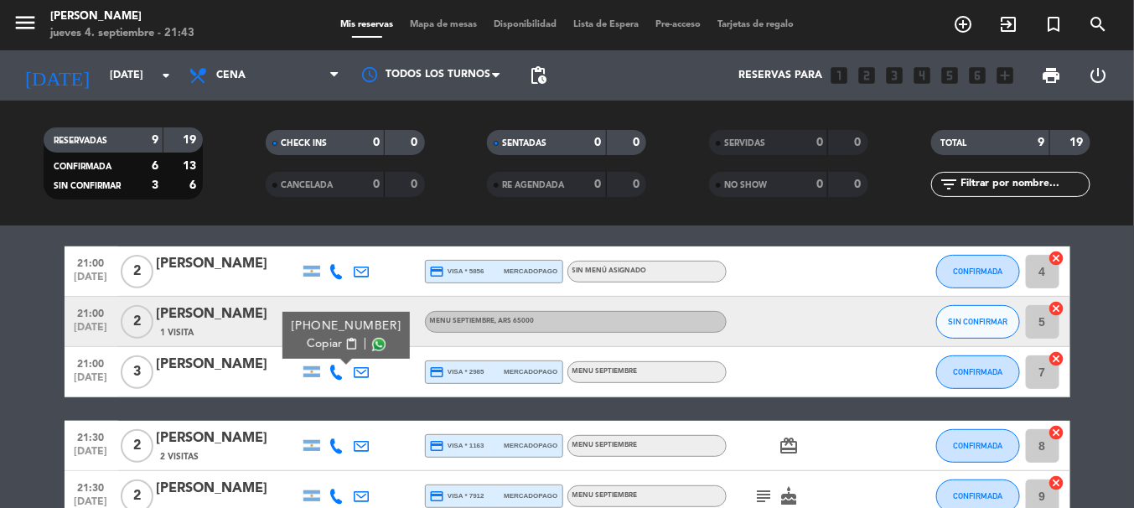
click at [345, 339] on span "content_paste" at bounding box center [351, 344] width 13 height 13
click at [54, 339] on bookings-row "20:30 [DATE] 2 [PERSON_NAME] credit_card master * 9447 mercadopago MENU SEPTIEM…" at bounding box center [567, 322] width 1134 height 500
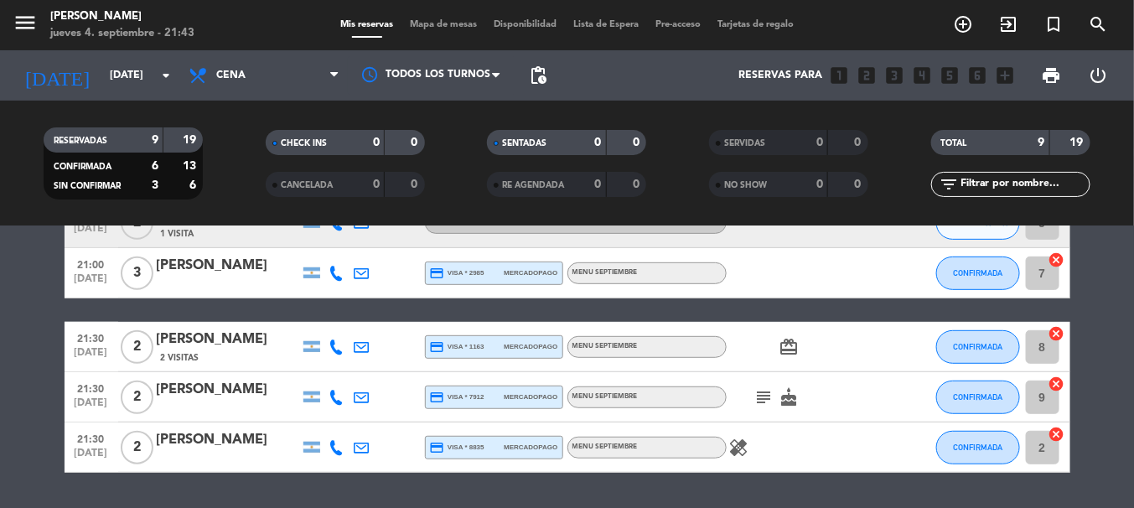
scroll to position [363, 0]
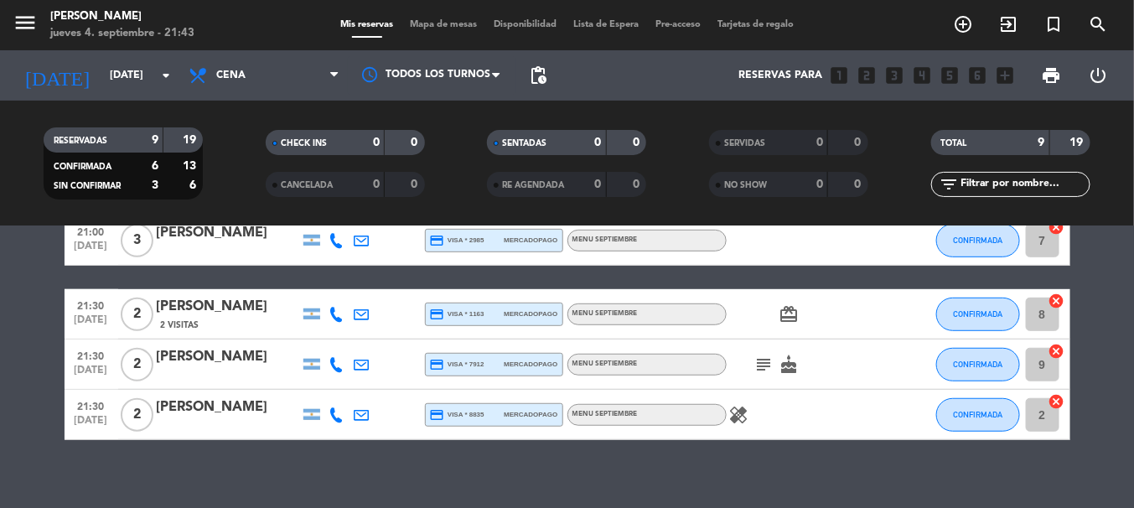
click at [341, 313] on icon at bounding box center [336, 314] width 15 height 15
click at [345, 280] on span "content_paste" at bounding box center [351, 286] width 13 height 13
click at [765, 363] on icon "subject" at bounding box center [764, 365] width 20 height 20
click at [783, 365] on icon "cake" at bounding box center [790, 365] width 20 height 20
click at [338, 369] on icon at bounding box center [336, 364] width 15 height 15
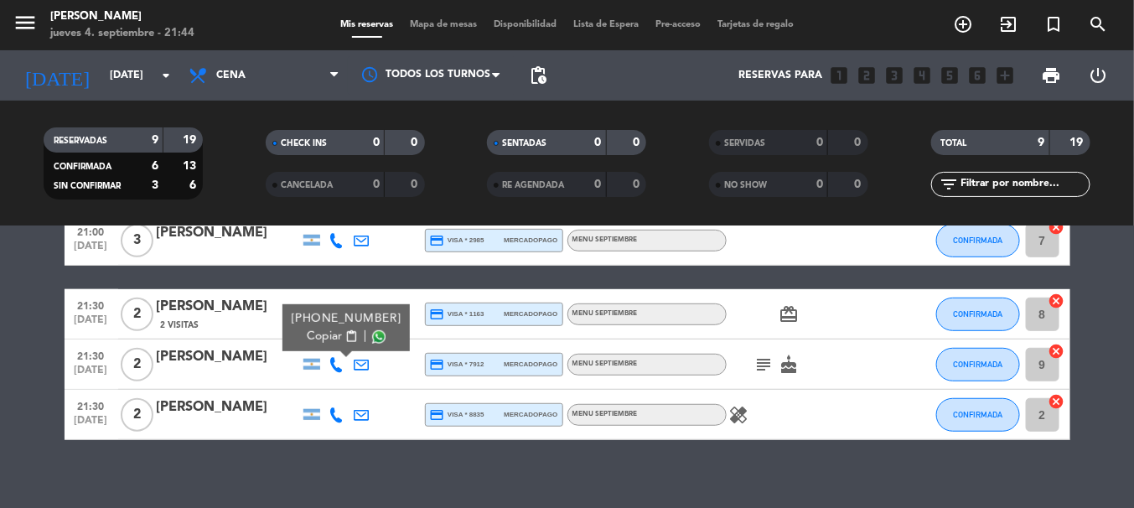
click at [345, 338] on span "content_paste" at bounding box center [351, 336] width 13 height 13
click at [770, 359] on icon "subject" at bounding box center [764, 365] width 20 height 20
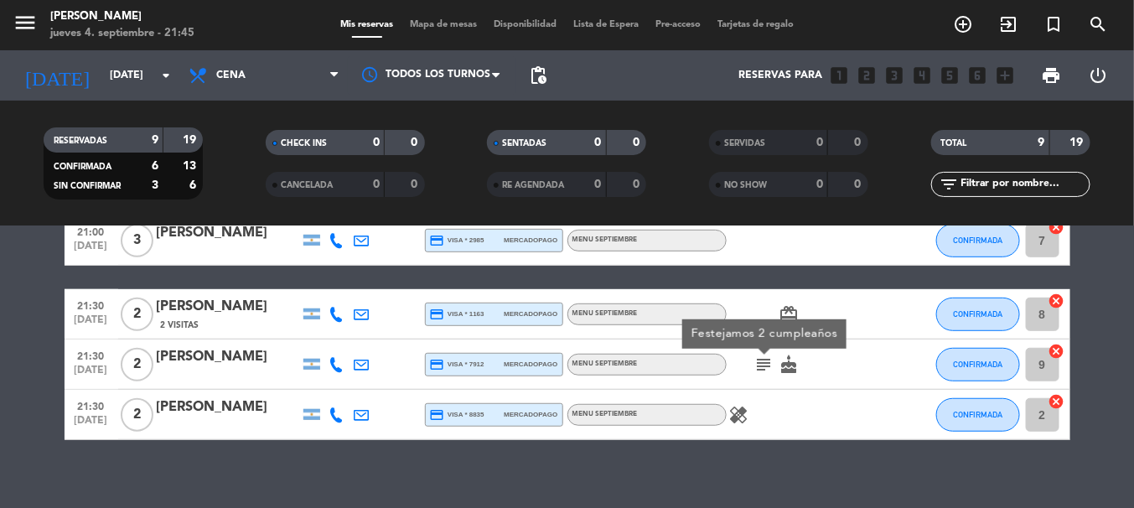
click at [796, 359] on icon "cake" at bounding box center [790, 365] width 20 height 20
click at [732, 415] on icon "healing" at bounding box center [739, 415] width 20 height 20
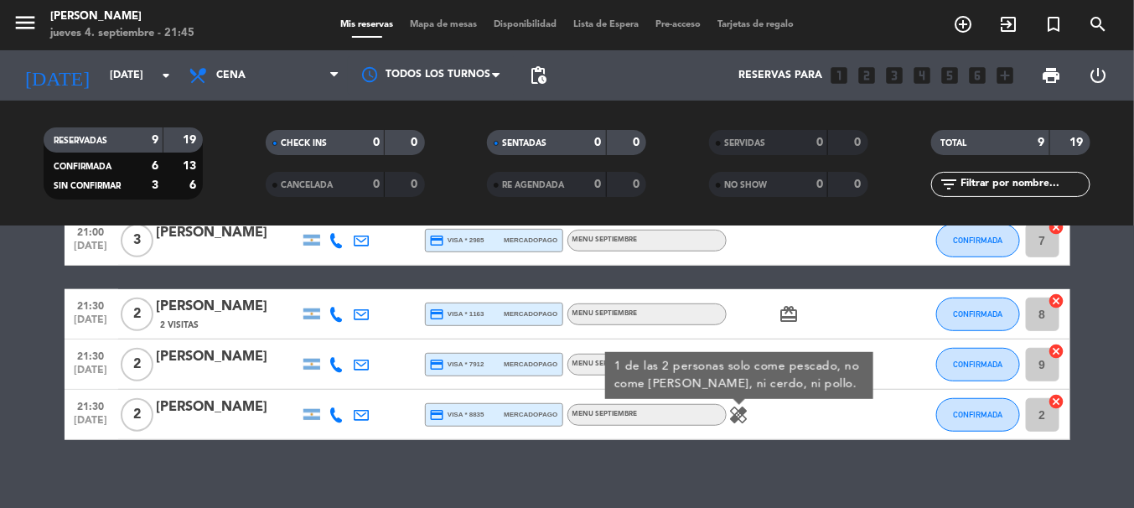
click at [330, 414] on icon at bounding box center [336, 414] width 15 height 15
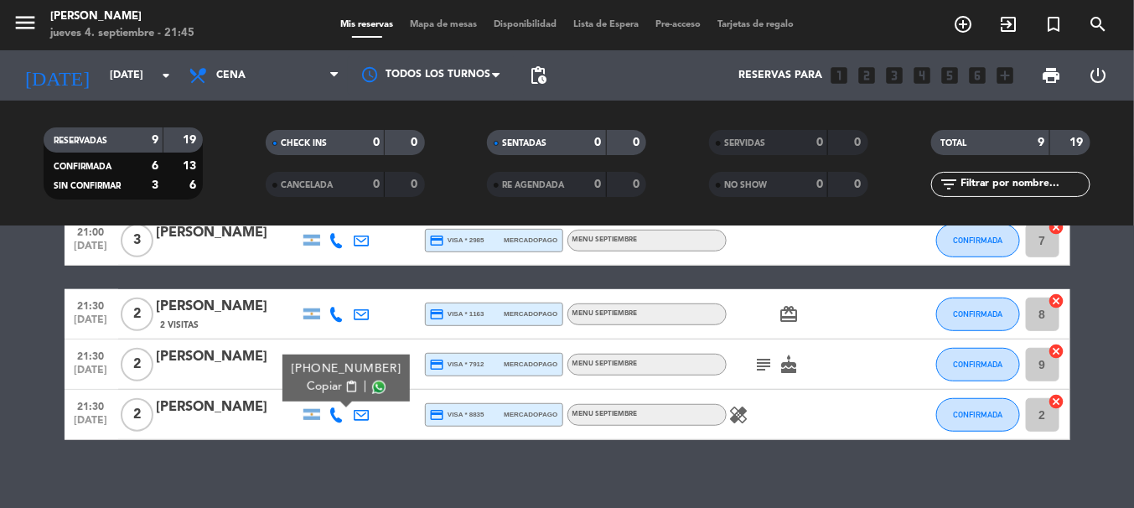
click at [345, 386] on span "content_paste" at bounding box center [351, 387] width 13 height 13
click at [124, 74] on input "[DATE]" at bounding box center [172, 75] width 142 height 28
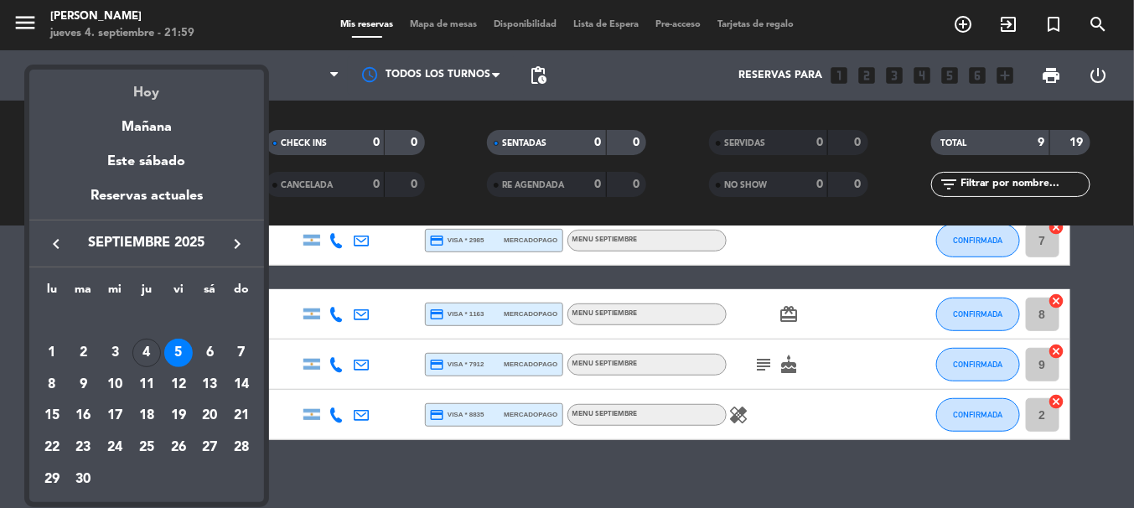
click at [139, 91] on div "Hoy" at bounding box center [146, 87] width 235 height 34
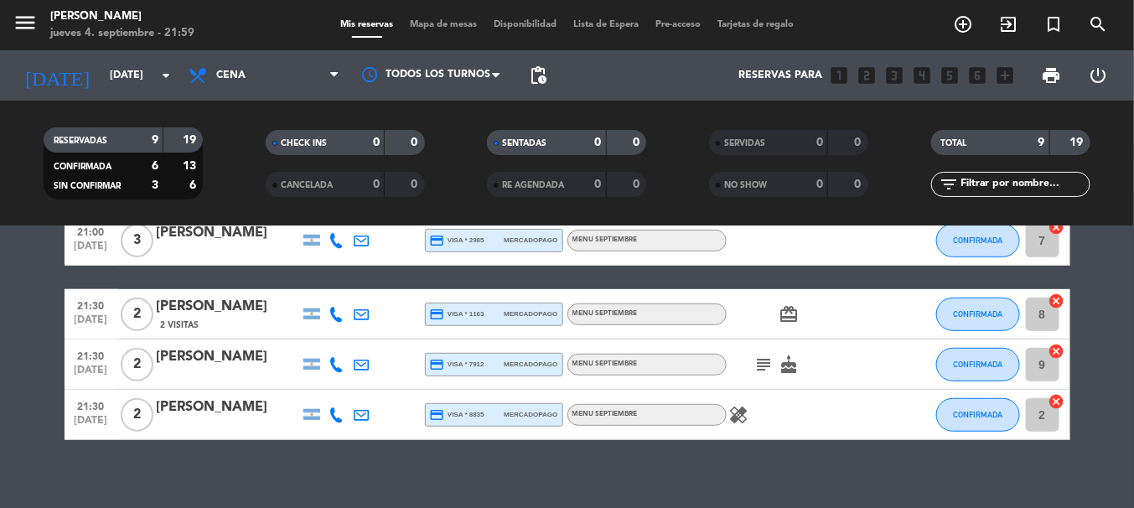
type input "[DEMOGRAPHIC_DATA][DATE]"
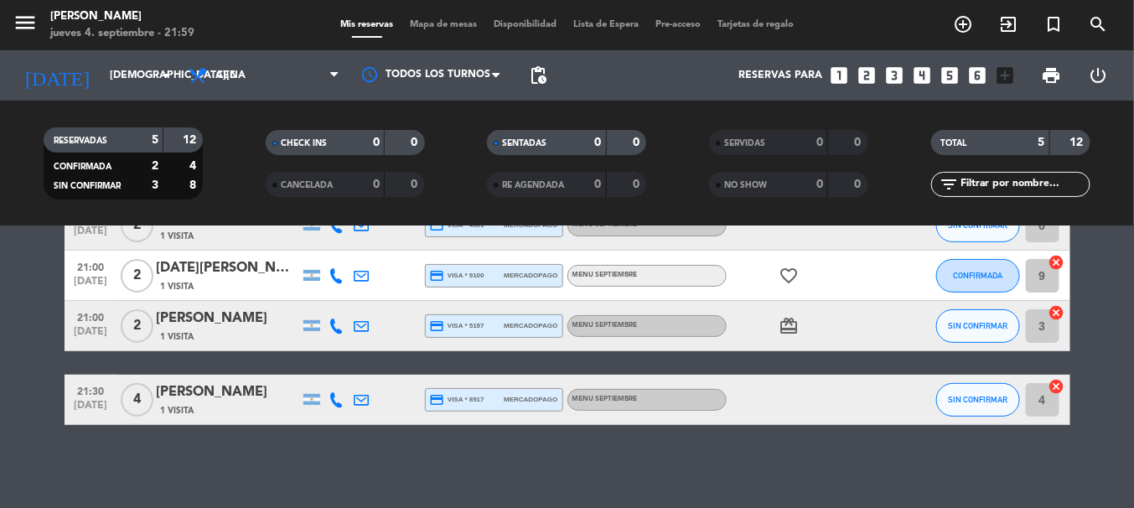
click at [18, 231] on bookings-row "20:30 [DATE] 2 [PERSON_NAME] 1 Visita credit_card visa * 6415 mercadopago Sin m…" at bounding box center [567, 276] width 1134 height 298
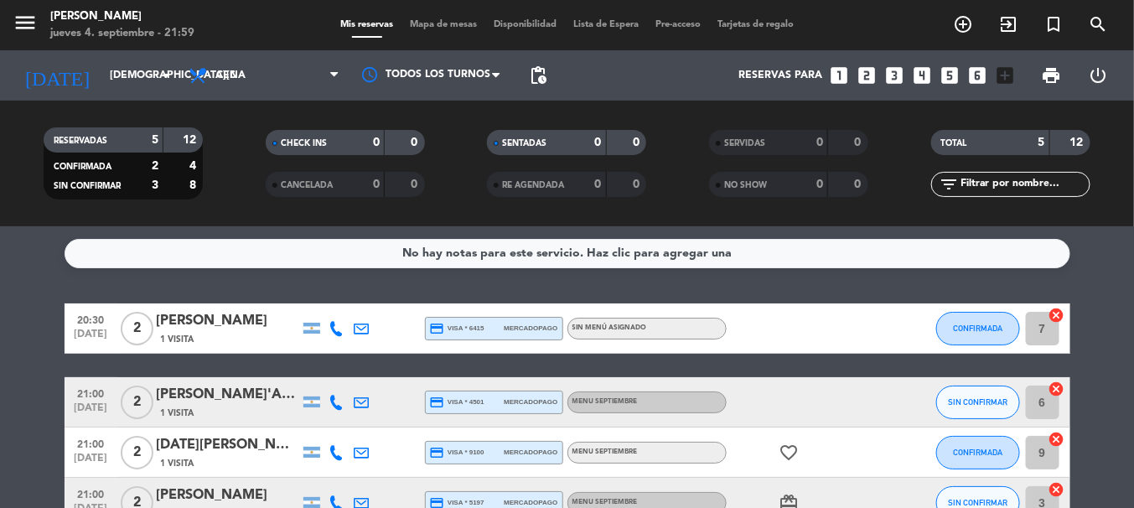
scroll to position [33, 0]
